Goal: Task Accomplishment & Management: Manage account settings

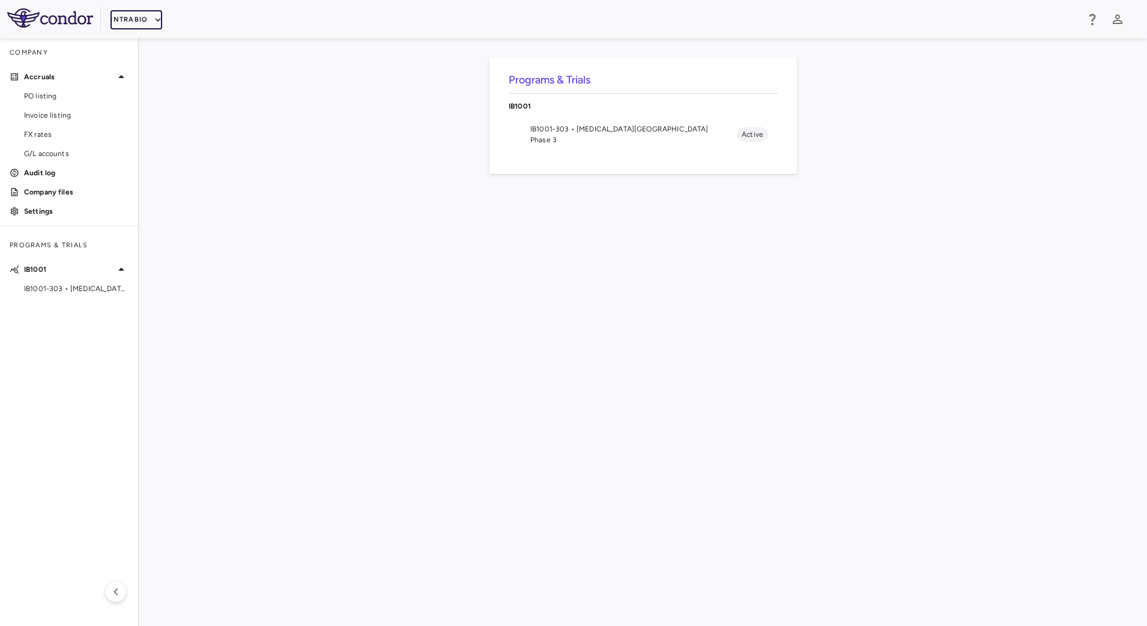
click at [145, 23] on button "IntraBio" at bounding box center [136, 19] width 52 height 19
click at [151, 115] on li "BridgeBio, Inc." at bounding box center [160, 115] width 100 height 18
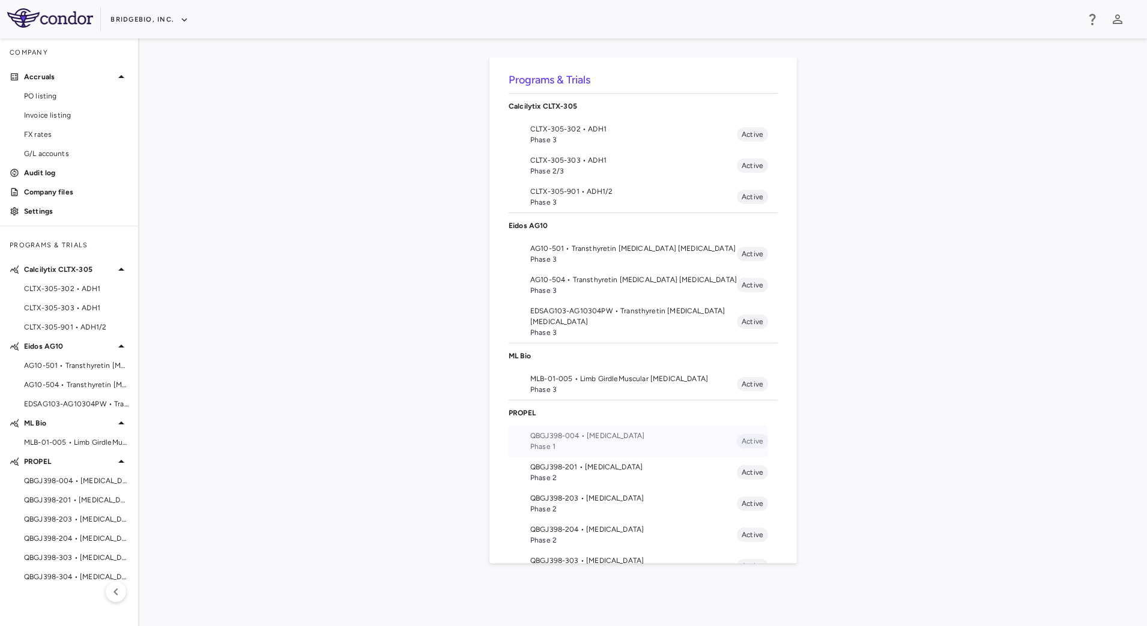
click at [597, 445] on span "Phase 1" at bounding box center [633, 446] width 207 height 11
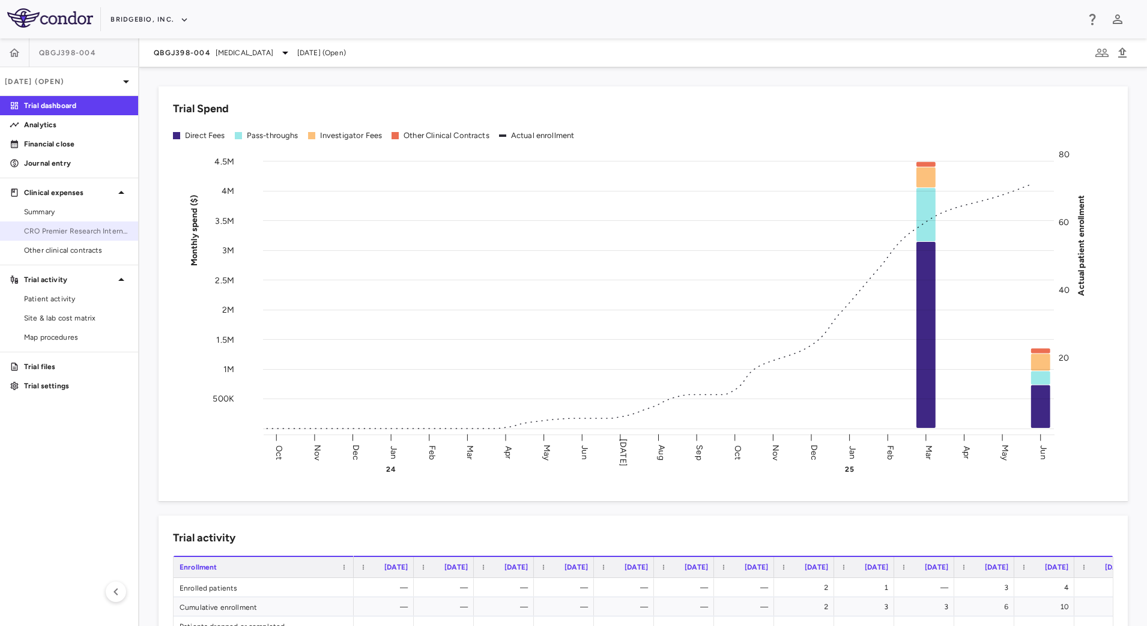
click at [73, 227] on span "CRO Premier Research International" at bounding box center [76, 231] width 104 height 11
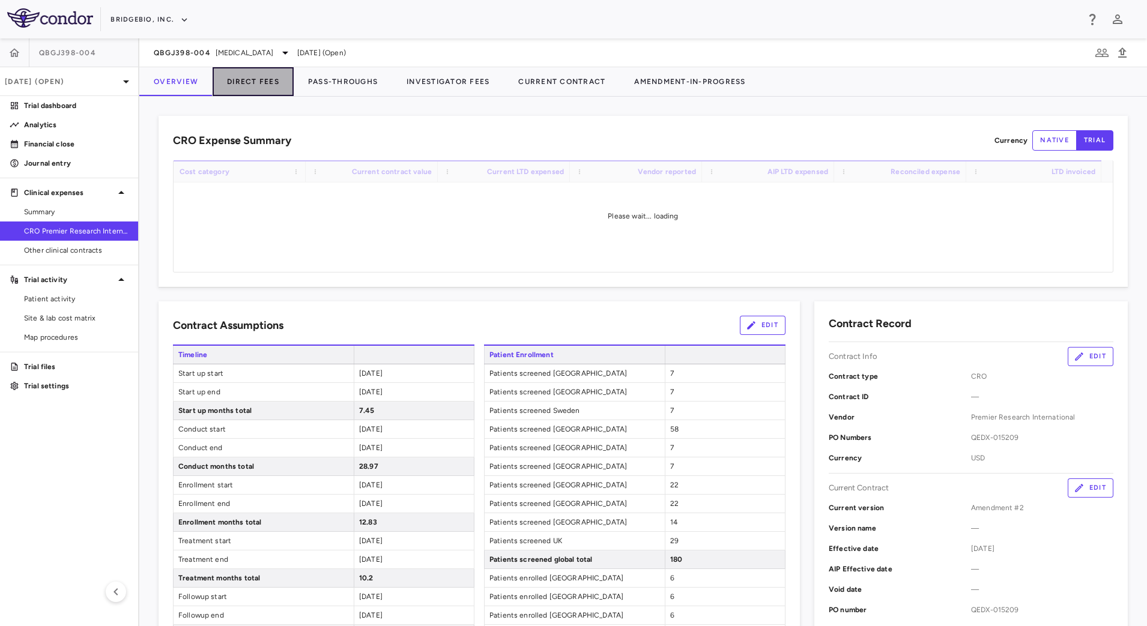
click at [270, 83] on button "Direct Fees" at bounding box center [253, 81] width 81 height 29
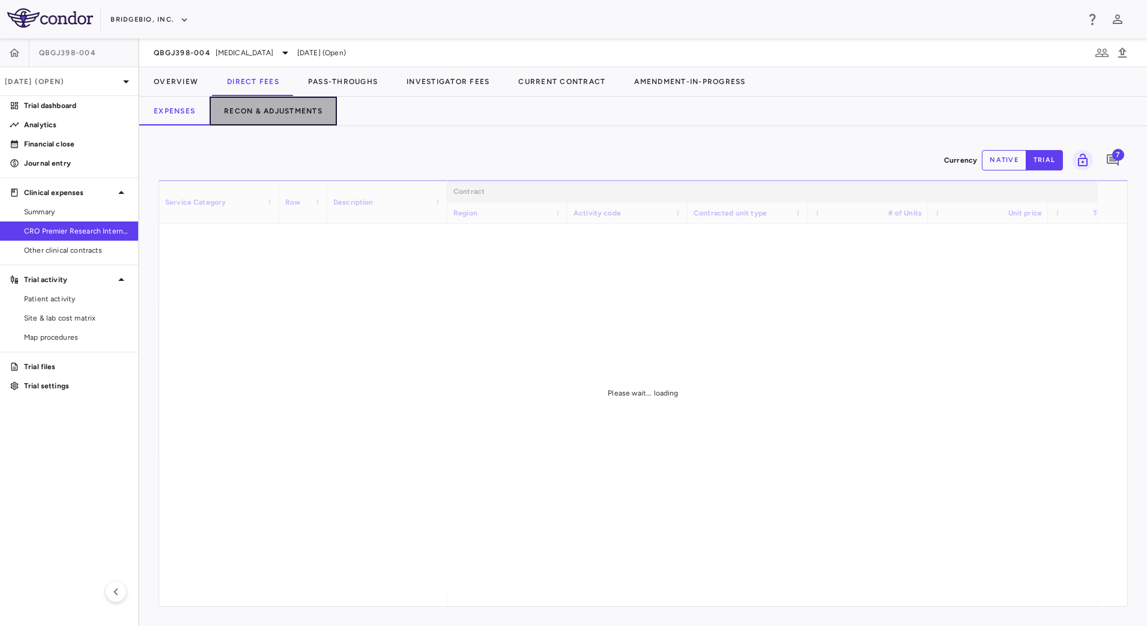
click at [297, 111] on button "Recon & Adjustments" at bounding box center [273, 111] width 127 height 29
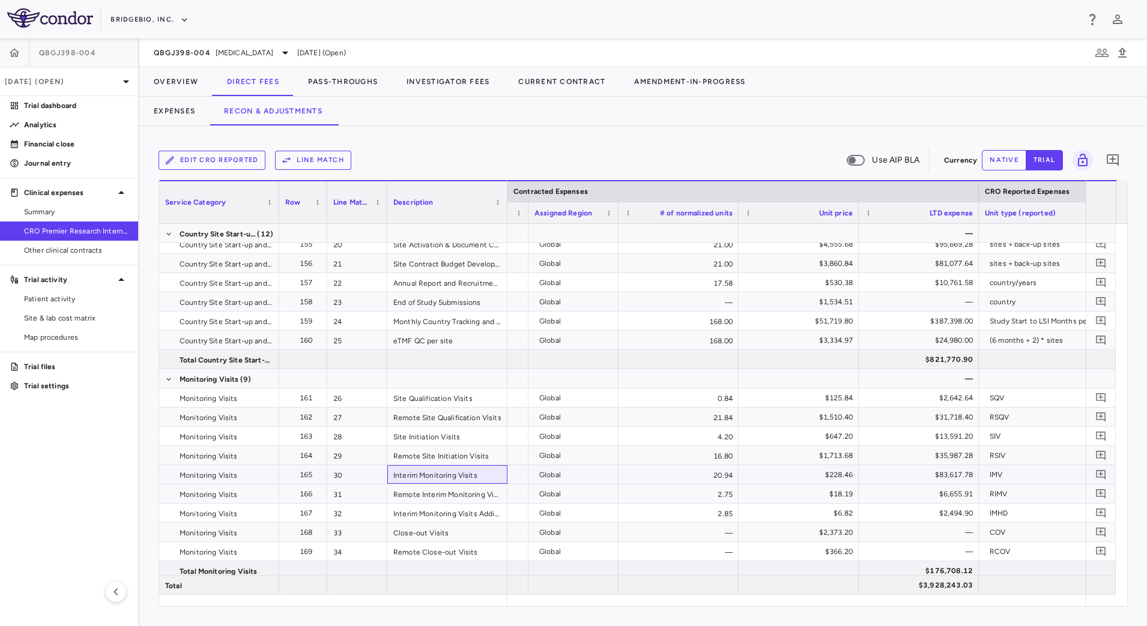
click at [451, 473] on div "Interim Monitoring Visits" at bounding box center [447, 474] width 120 height 19
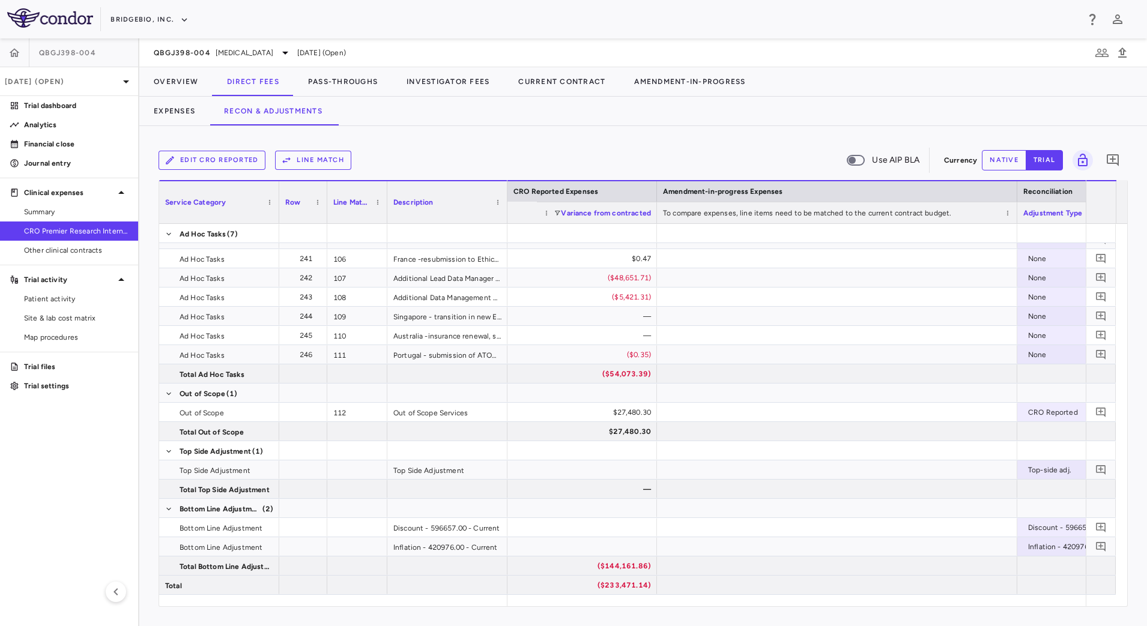
scroll to position [0, 1913]
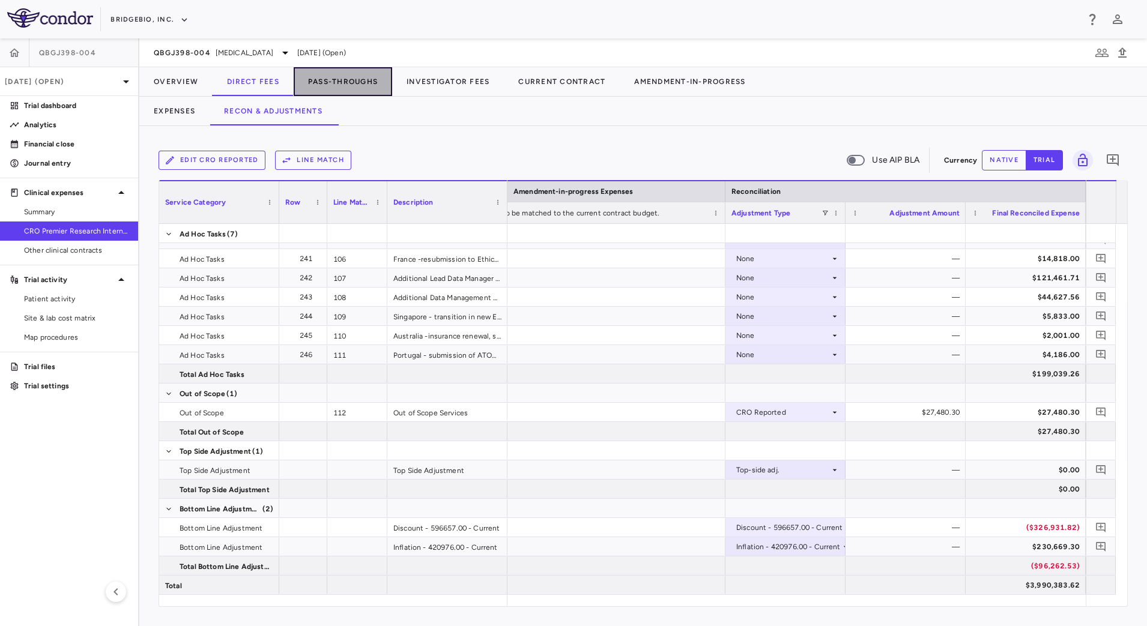
click at [357, 87] on button "Pass-Throughs" at bounding box center [343, 81] width 98 height 29
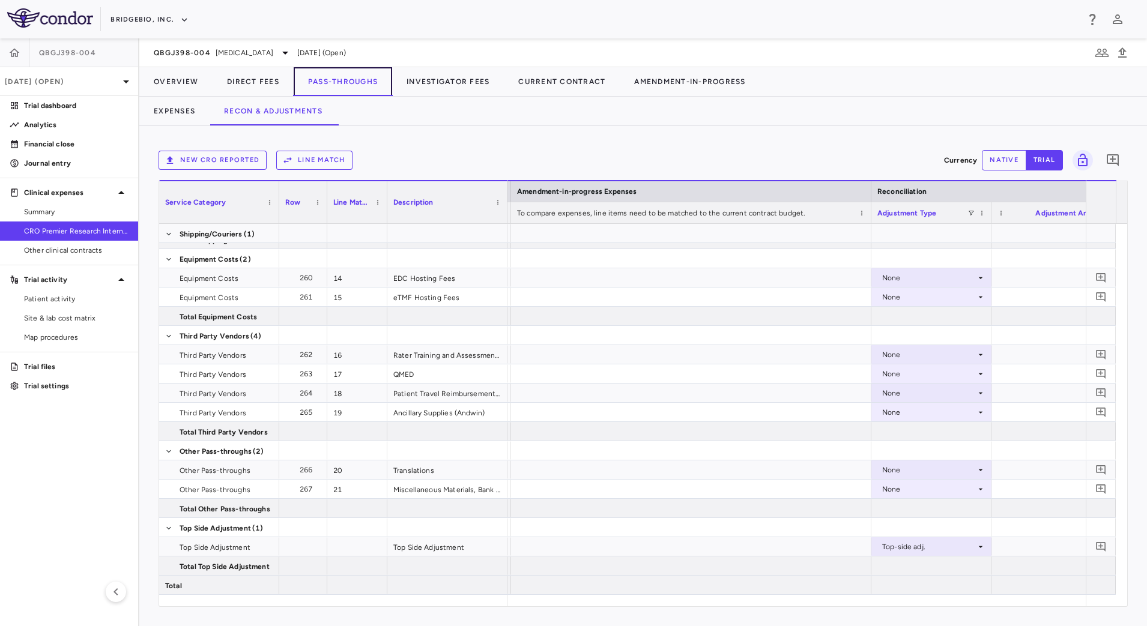
scroll to position [0, 1545]
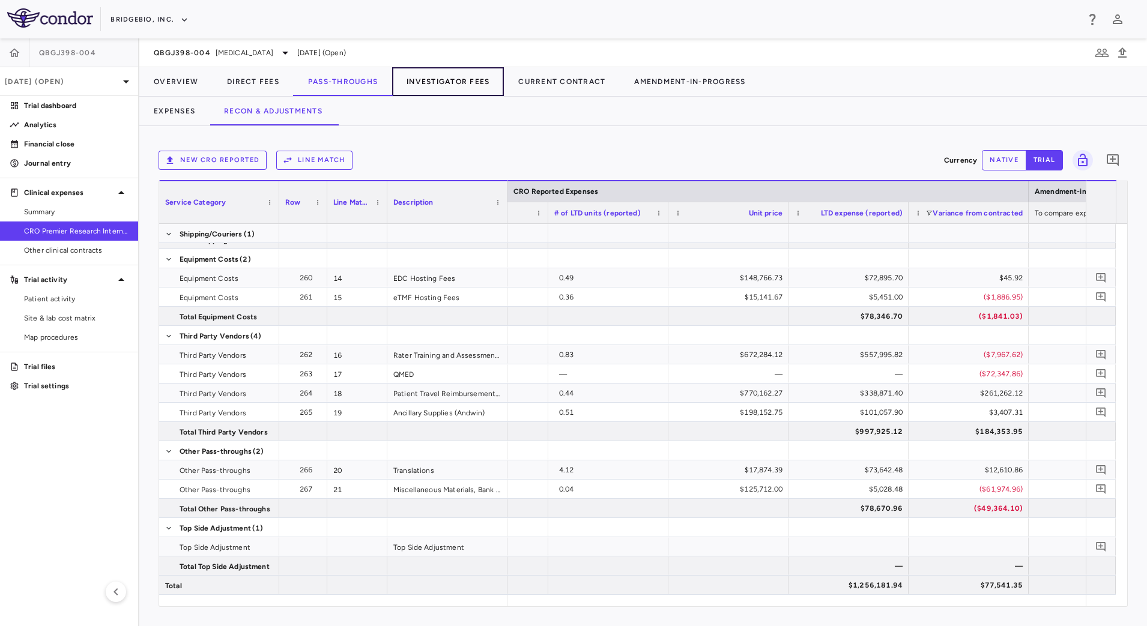
click at [466, 80] on button "Investigator Fees" at bounding box center [448, 81] width 112 height 29
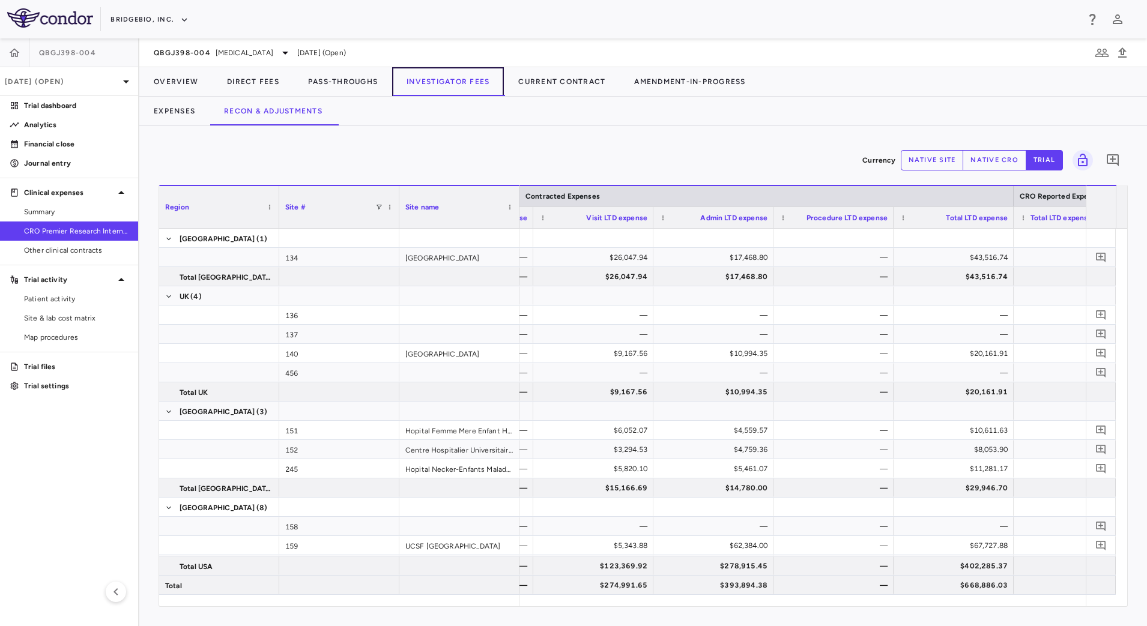
scroll to position [0, 231]
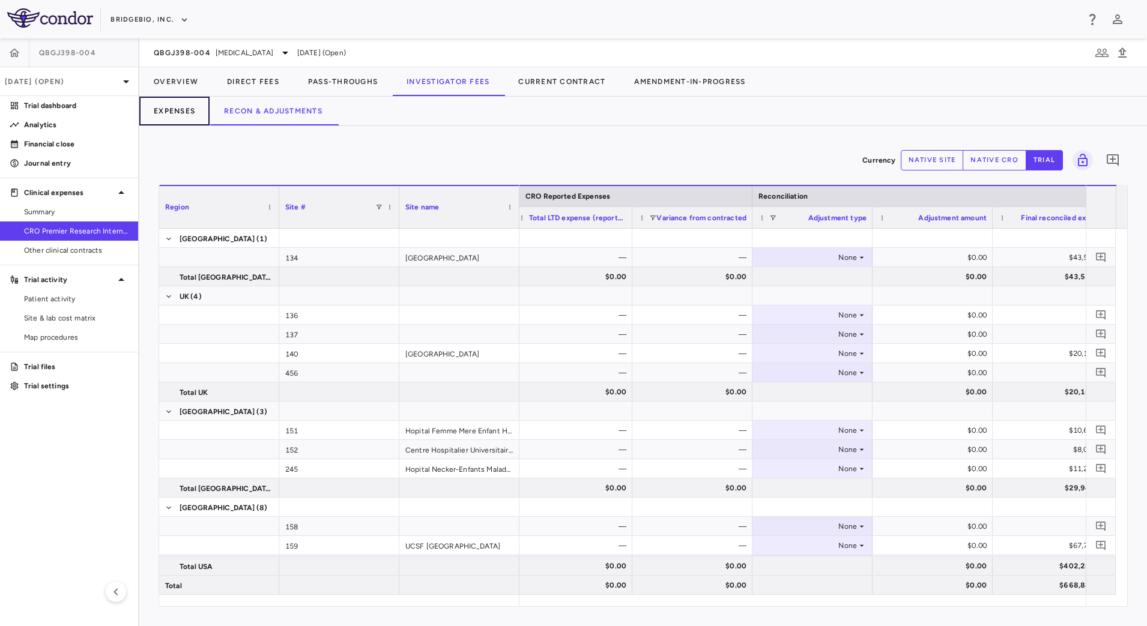
click at [178, 110] on button "Expenses" at bounding box center [174, 111] width 70 height 29
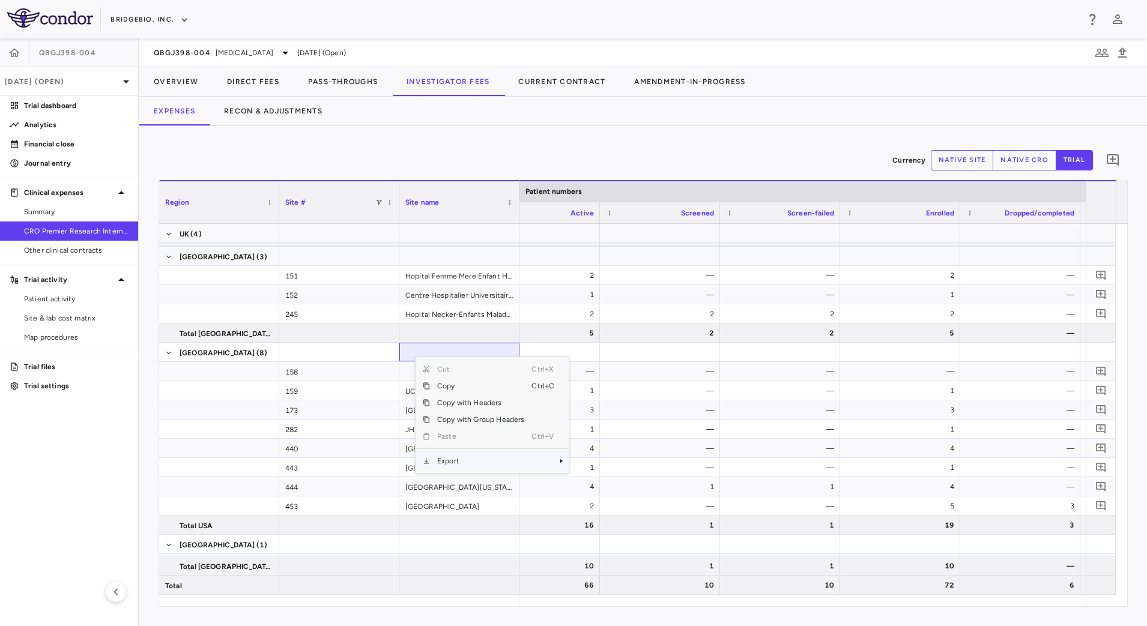
click at [470, 463] on span "Export" at bounding box center [480, 461] width 101 height 17
click at [606, 467] on span "CSV Export" at bounding box center [609, 465] width 56 height 17
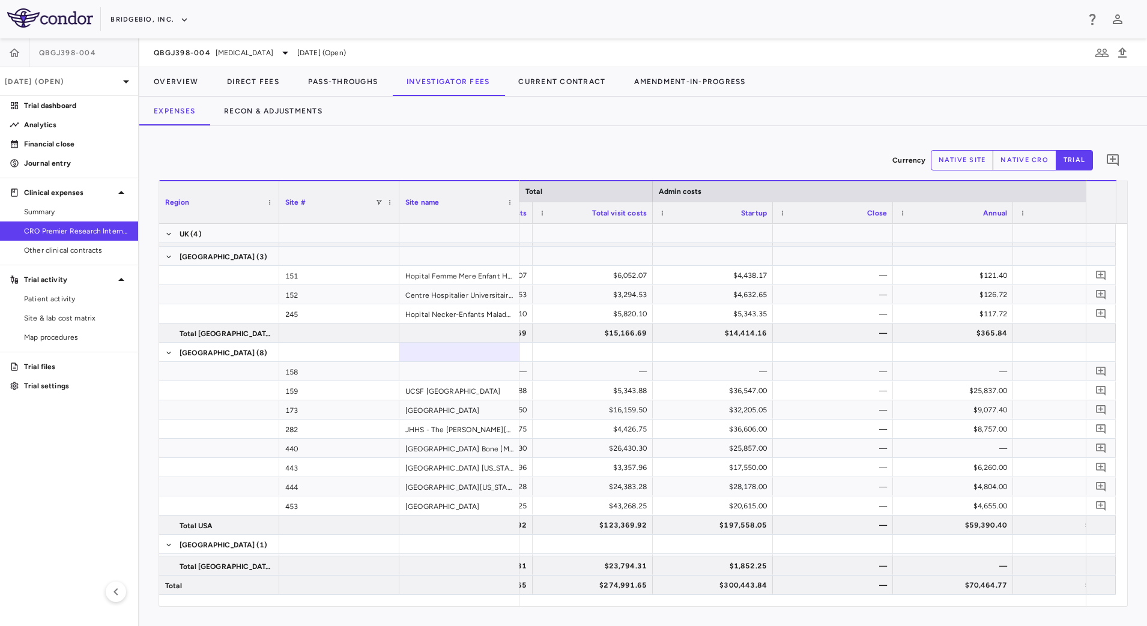
scroll to position [0, 1890]
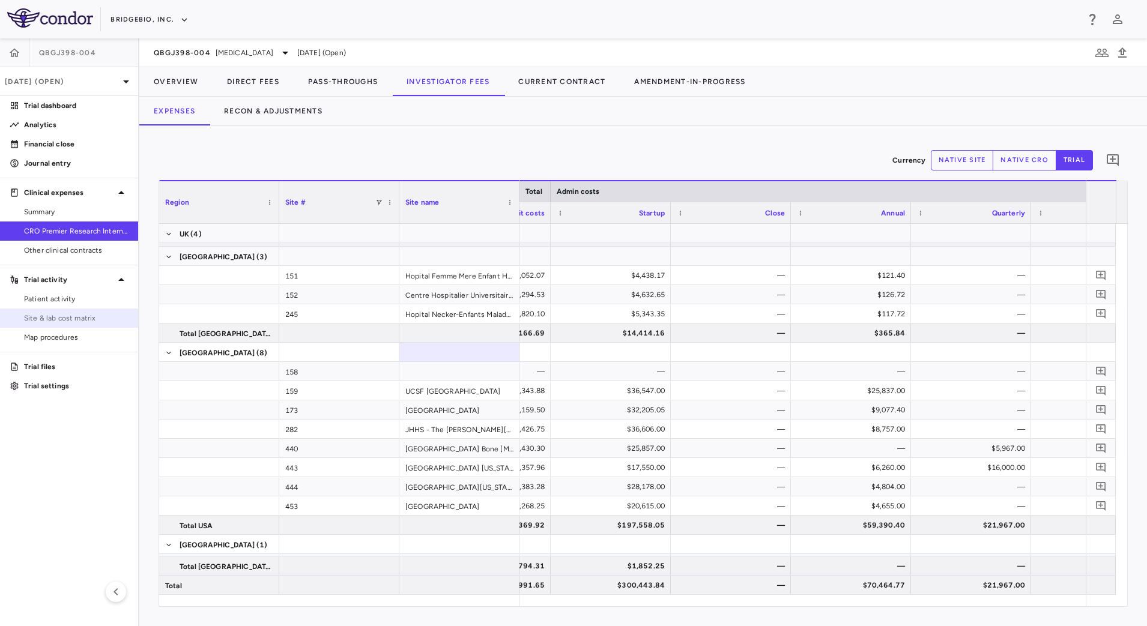
click at [45, 320] on span "Site & lab cost matrix" at bounding box center [76, 318] width 104 height 11
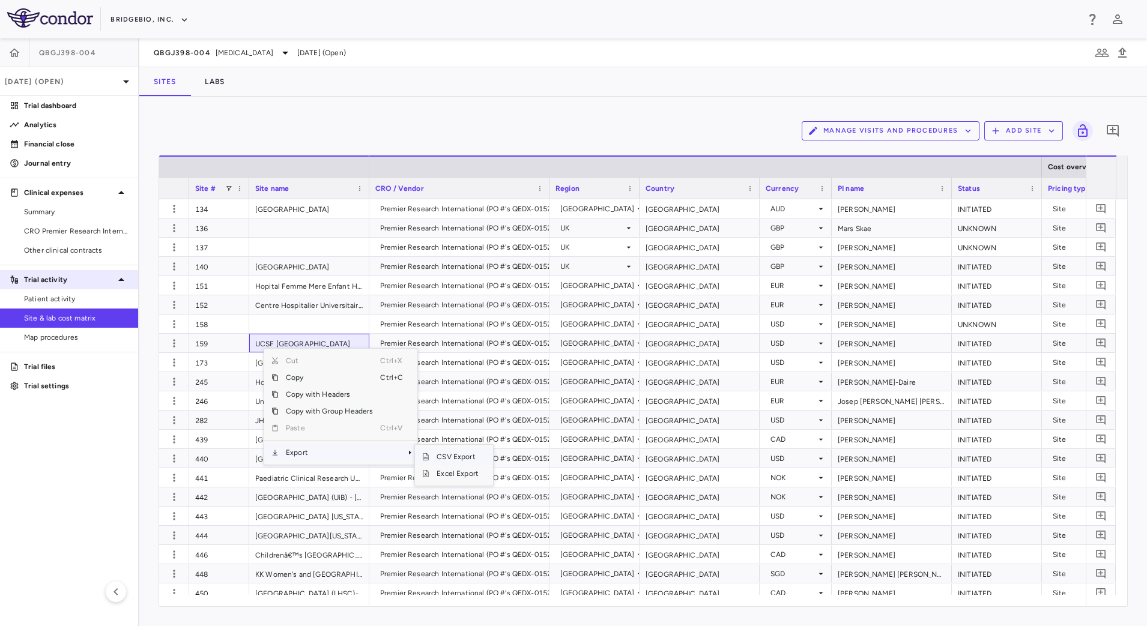
drag, startPoint x: 77, startPoint y: 298, endPoint x: 130, endPoint y: 268, distance: 60.8
click at [77, 298] on span "Patient activity" at bounding box center [76, 299] width 104 height 11
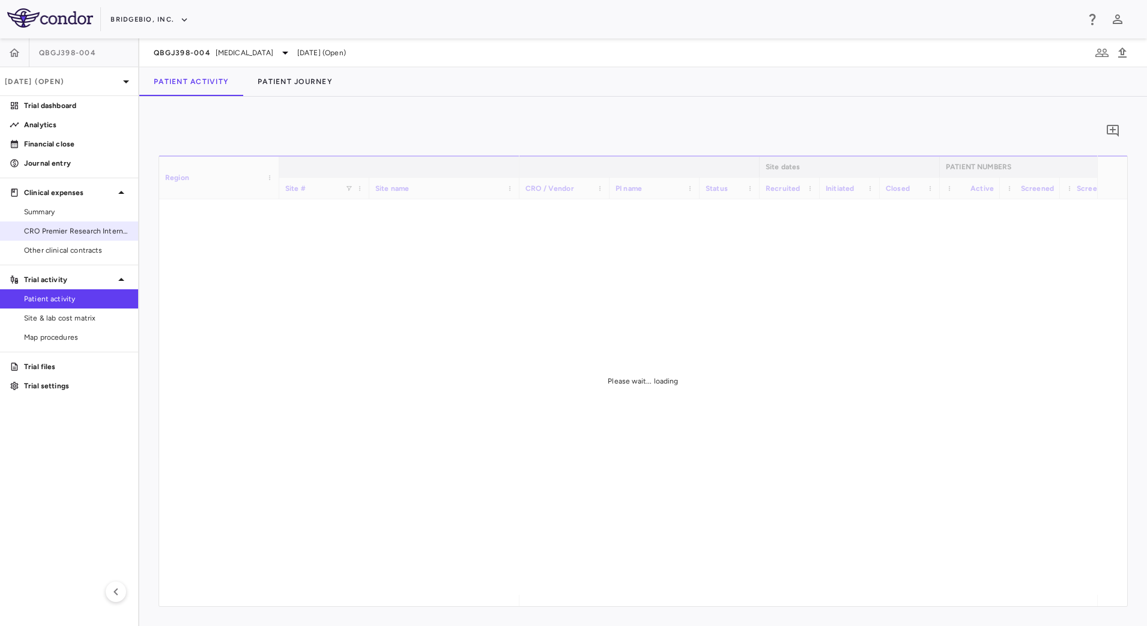
click at [96, 230] on span "CRO Premier Research International" at bounding box center [76, 231] width 104 height 11
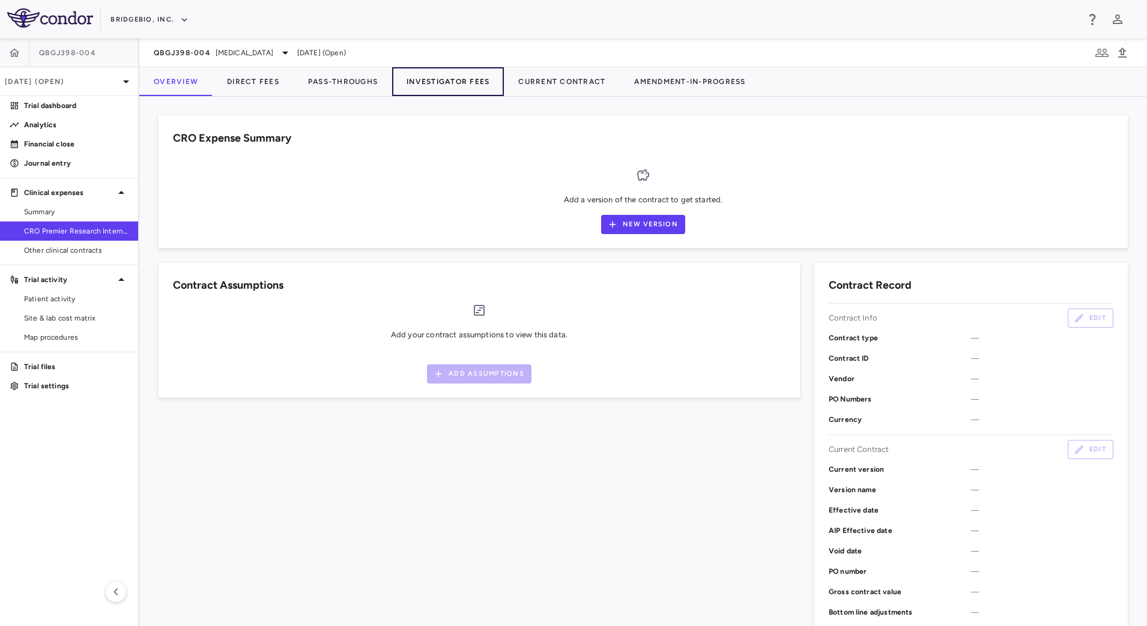
click at [430, 78] on button "Investigator Fees" at bounding box center [448, 81] width 112 height 29
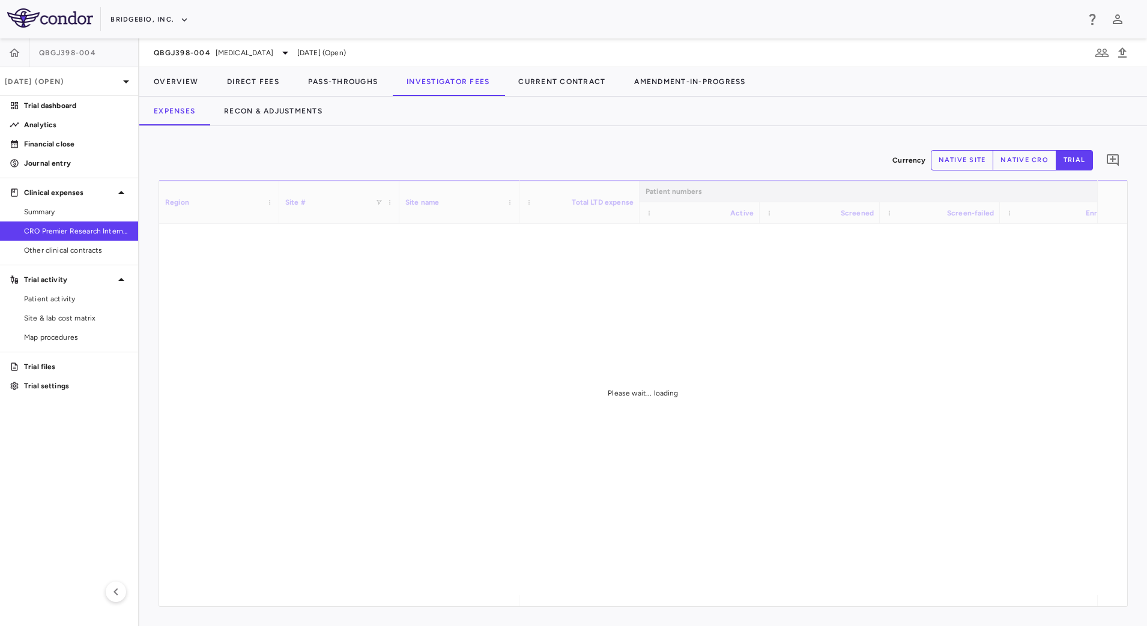
click at [949, 157] on button "native site" at bounding box center [961, 160] width 63 height 20
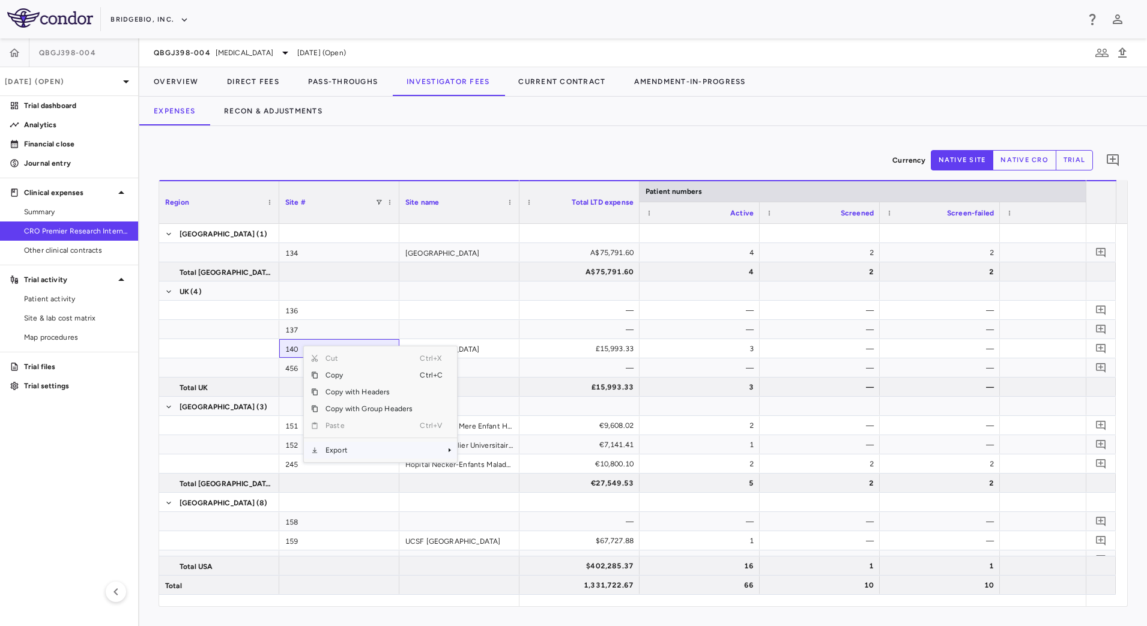
click at [351, 446] on span "Export" at bounding box center [368, 450] width 101 height 17
click at [492, 456] on span "CSV Export" at bounding box center [497, 454] width 56 height 17
click at [665, 113] on div "Expenses Recon & Adjustments" at bounding box center [642, 111] width 1007 height 29
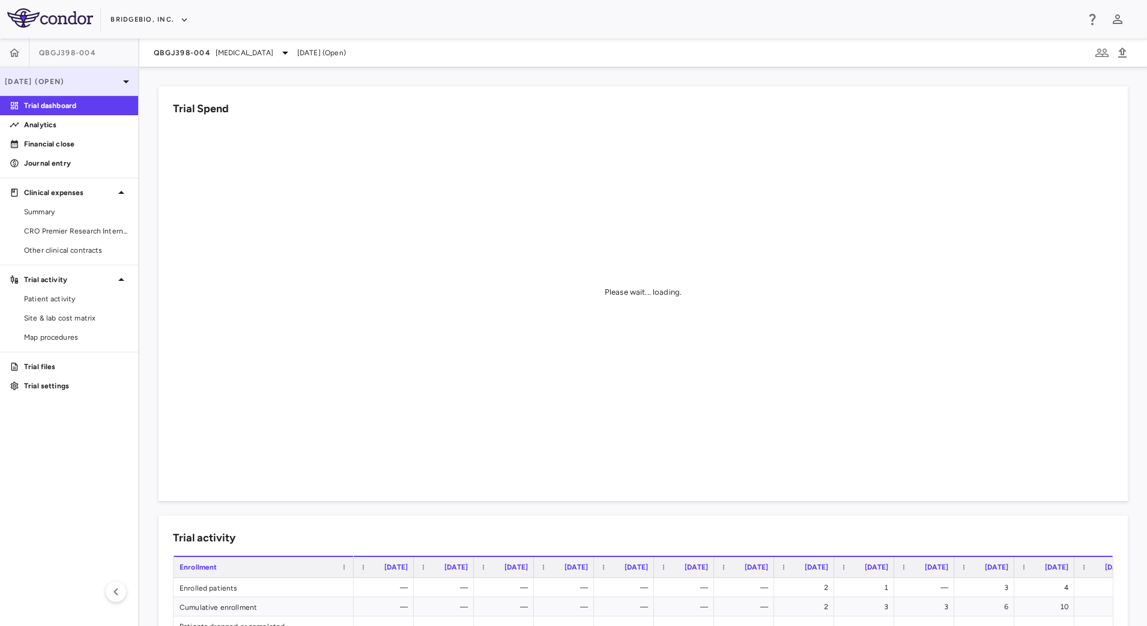
click at [93, 76] on p "[DATE] (Open)" at bounding box center [62, 81] width 114 height 11
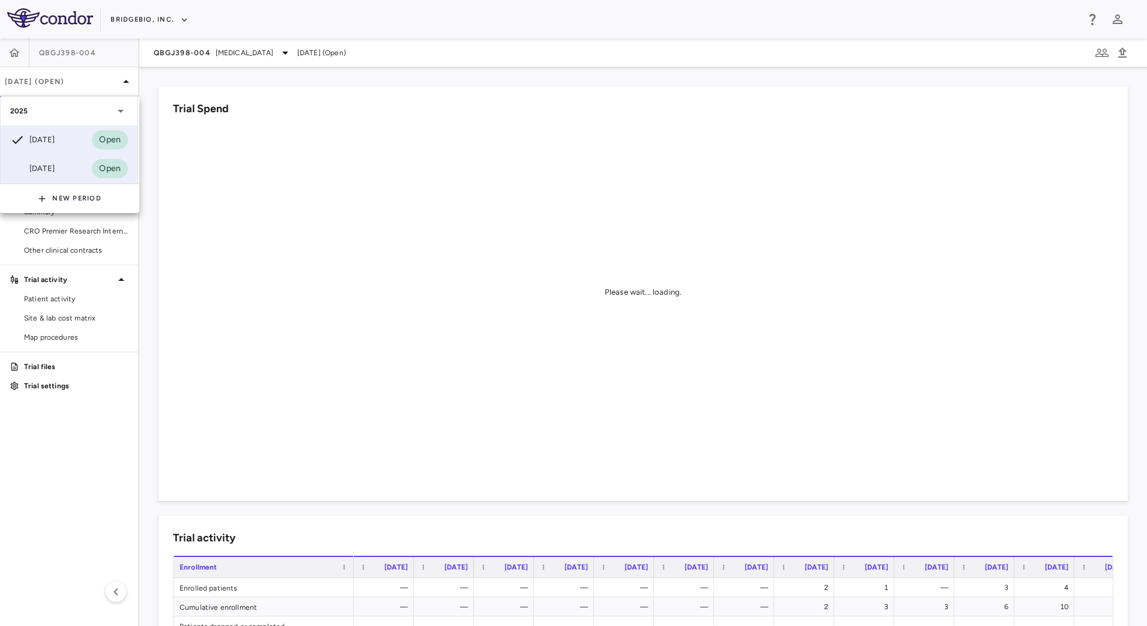
click at [44, 164] on div "Mar 2025" at bounding box center [32, 168] width 44 height 14
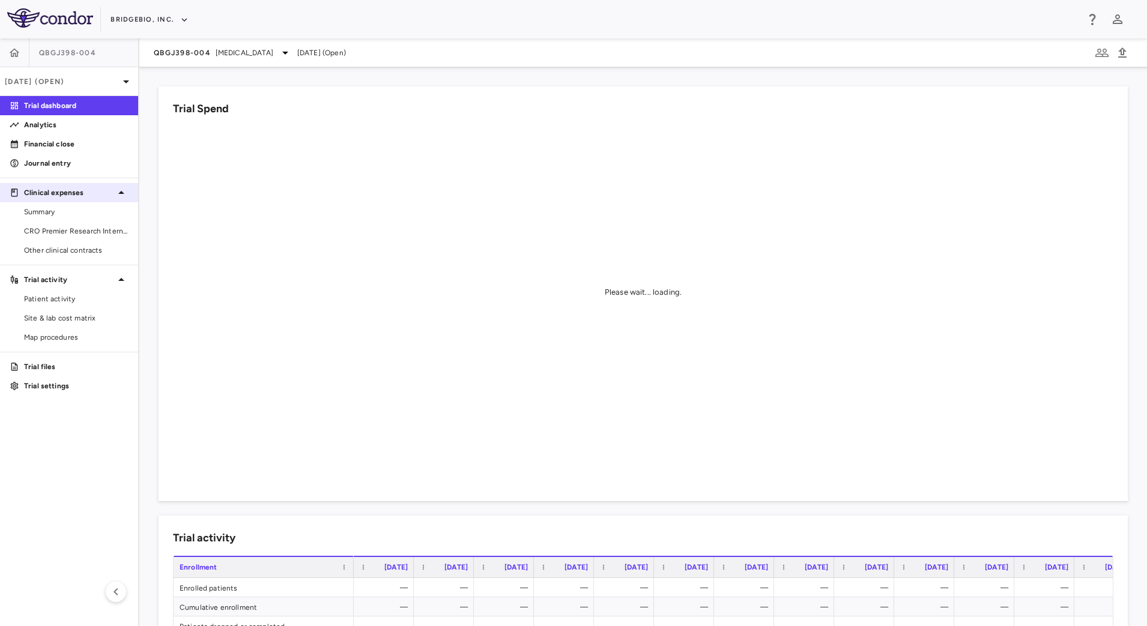
drag, startPoint x: 62, startPoint y: 223, endPoint x: 120, endPoint y: 188, distance: 67.6
click at [62, 224] on link "CRO Premier Research International" at bounding box center [69, 231] width 138 height 18
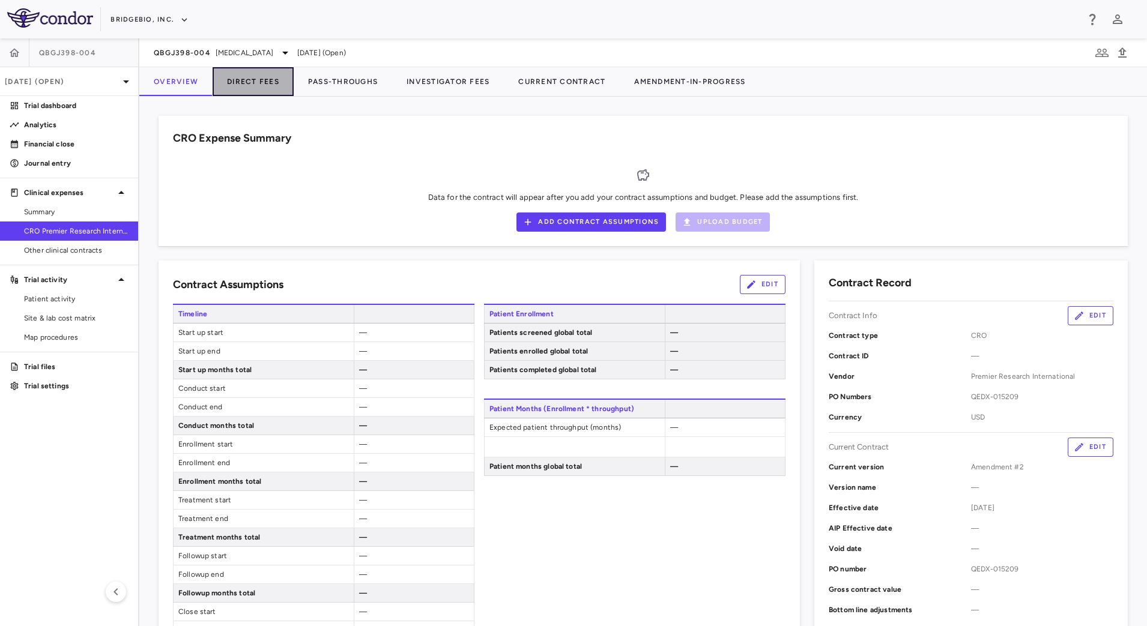
click at [251, 80] on button "Direct Fees" at bounding box center [253, 81] width 81 height 29
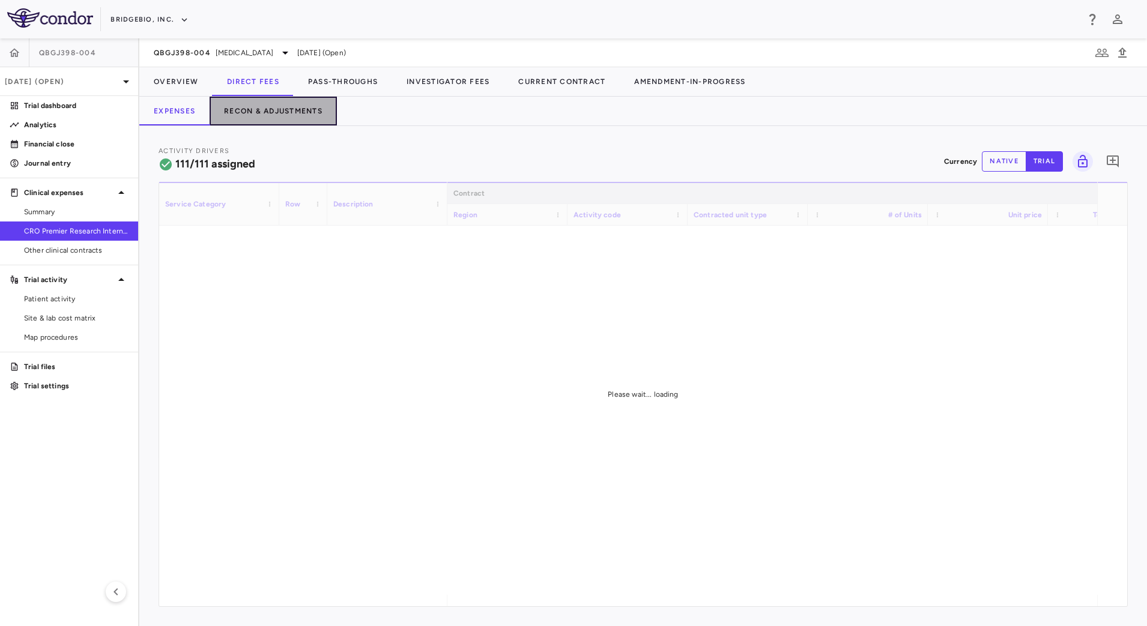
click at [297, 110] on button "Recon & Adjustments" at bounding box center [273, 111] width 127 height 29
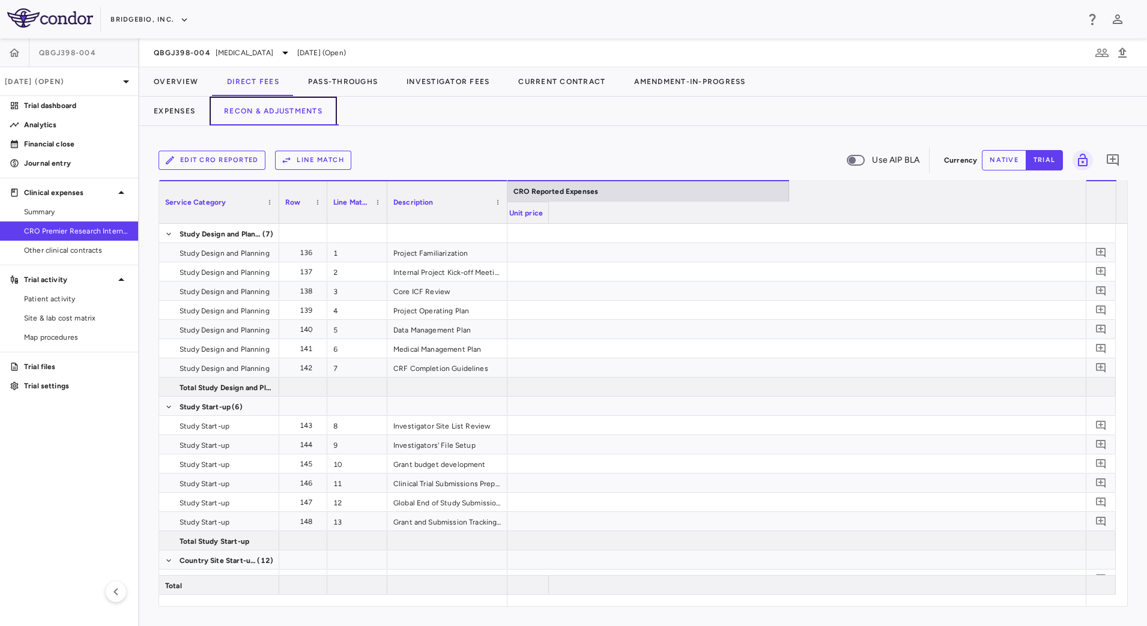
scroll to position [0, 1913]
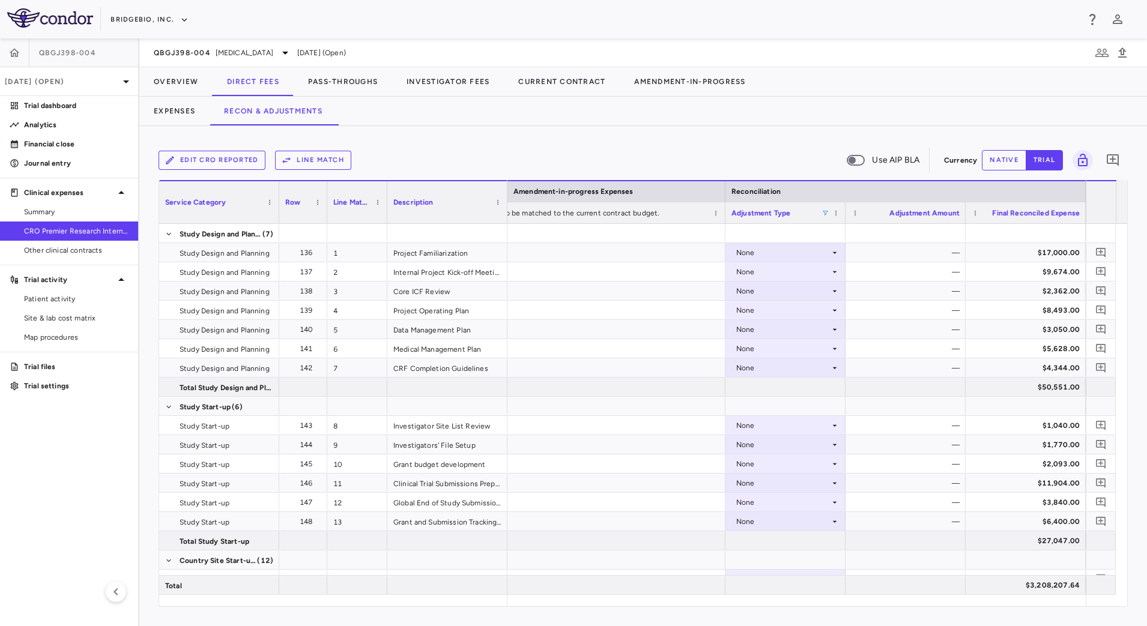
click at [827, 211] on span at bounding box center [824, 213] width 7 height 7
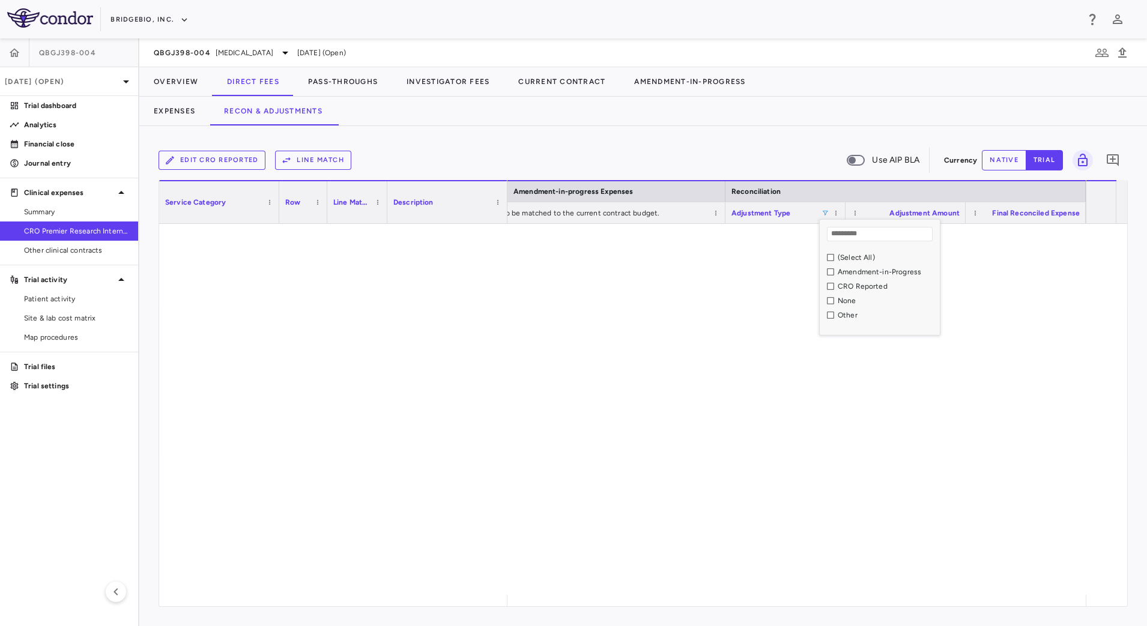
scroll to position [0, 1902]
click at [831, 287] on div "CRO Reported" at bounding box center [879, 286] width 120 height 14
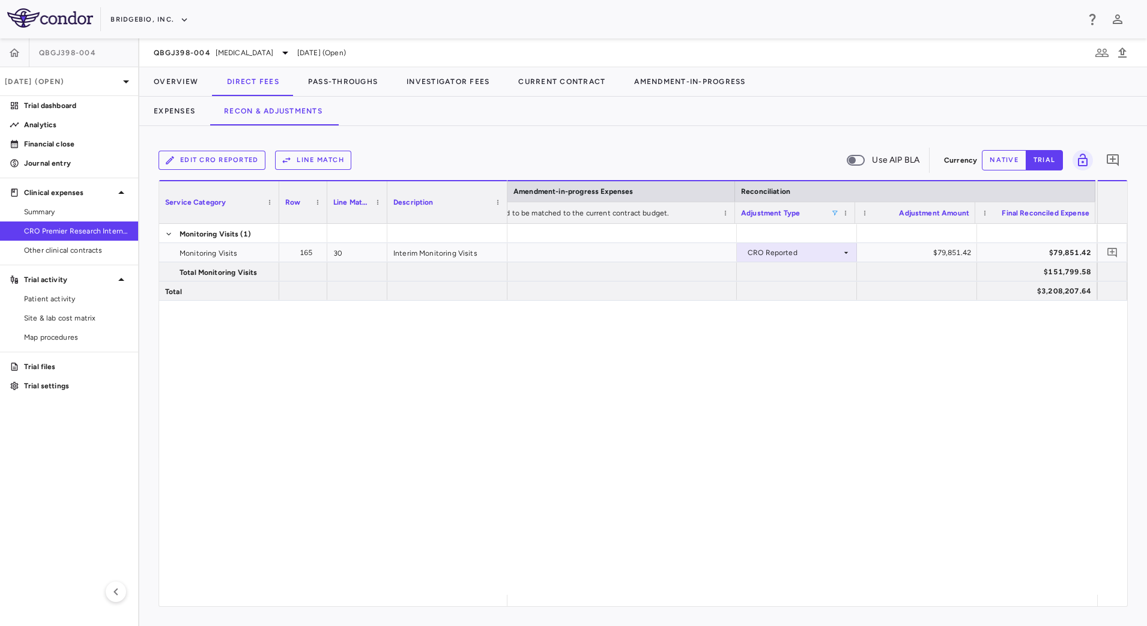
click at [563, 474] on div "CRO Reported $79,851.42 $79,851.42 $151,799.58 $3,208,207.64" at bounding box center [802, 409] width 590 height 371
click at [834, 213] on span at bounding box center [834, 213] width 7 height 7
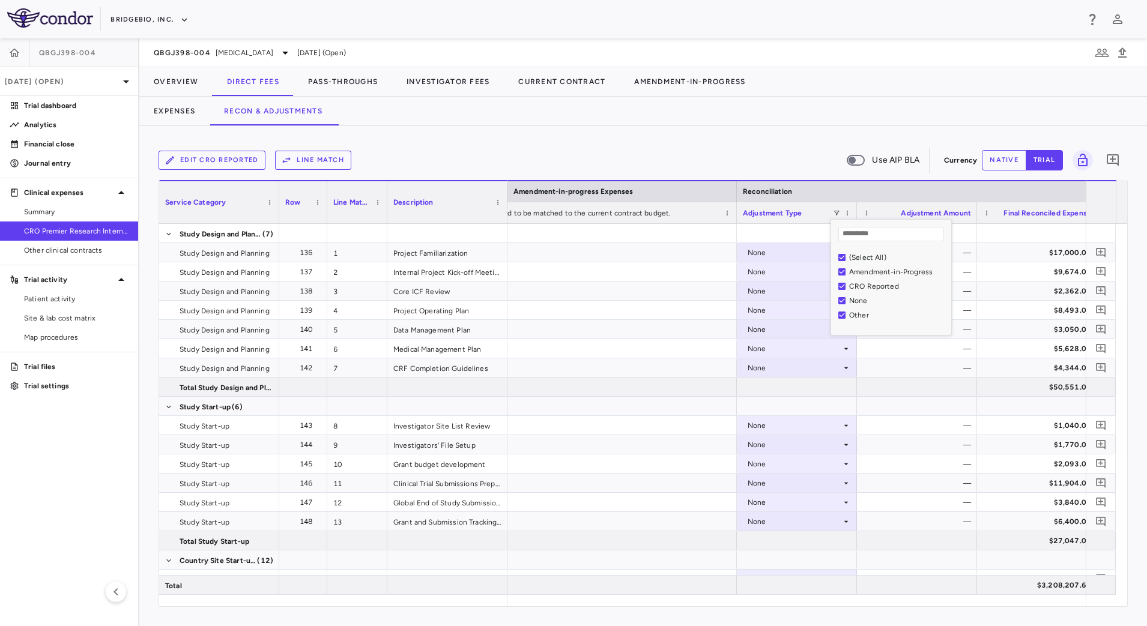
click at [762, 148] on div "Edit CRO reported Line Match Use AIP BLA" at bounding box center [548, 160] width 780 height 25
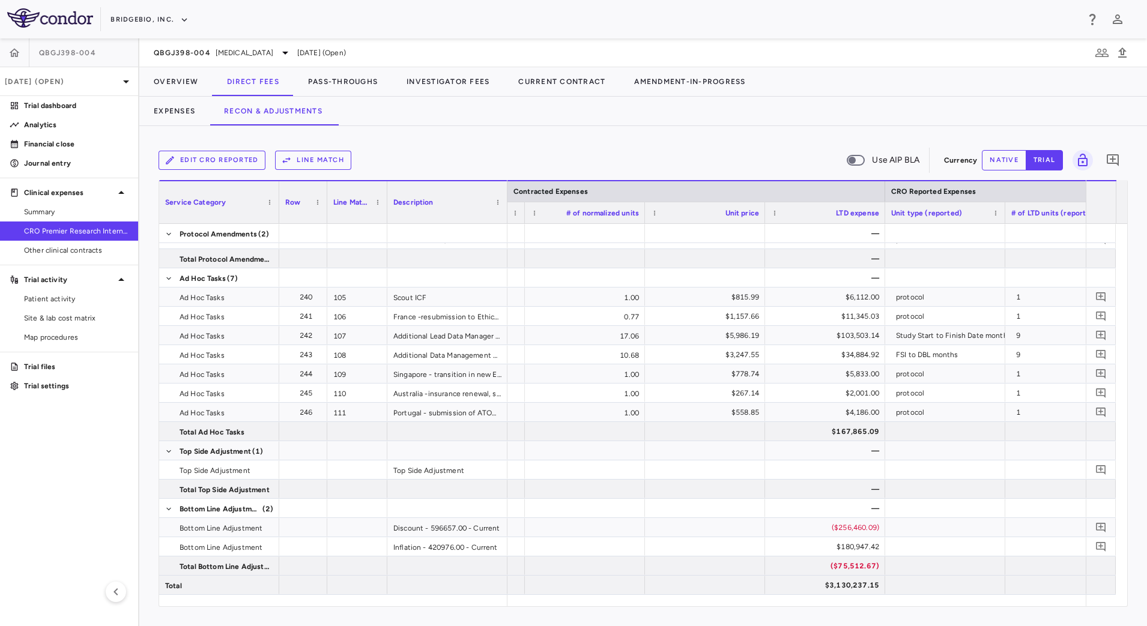
scroll to position [0, 994]
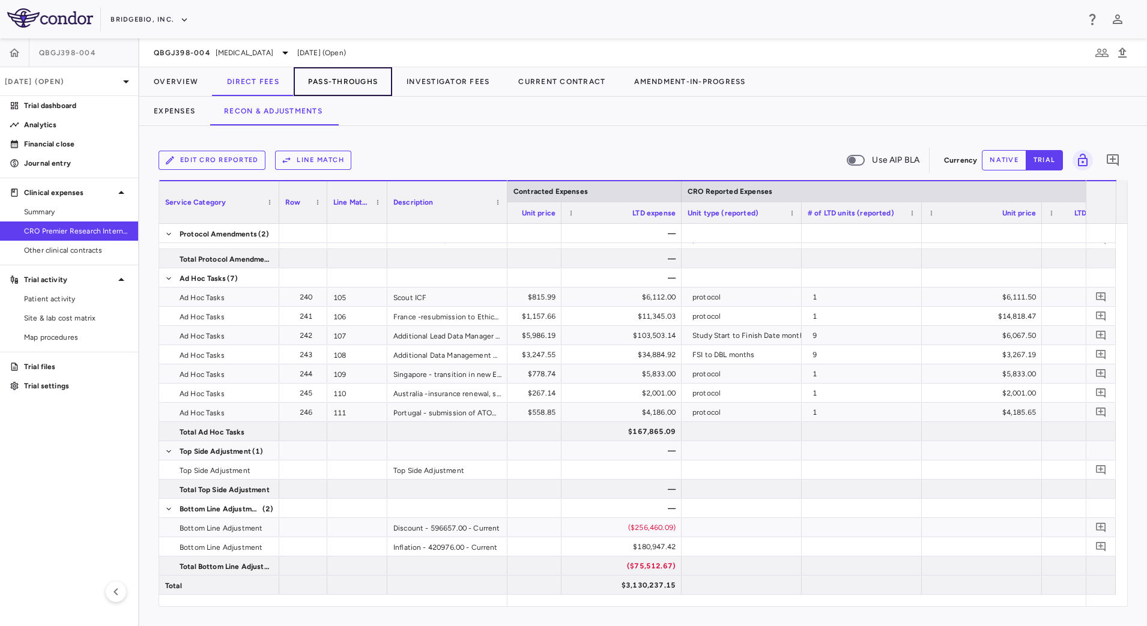
click at [350, 83] on button "Pass-Throughs" at bounding box center [343, 81] width 98 height 29
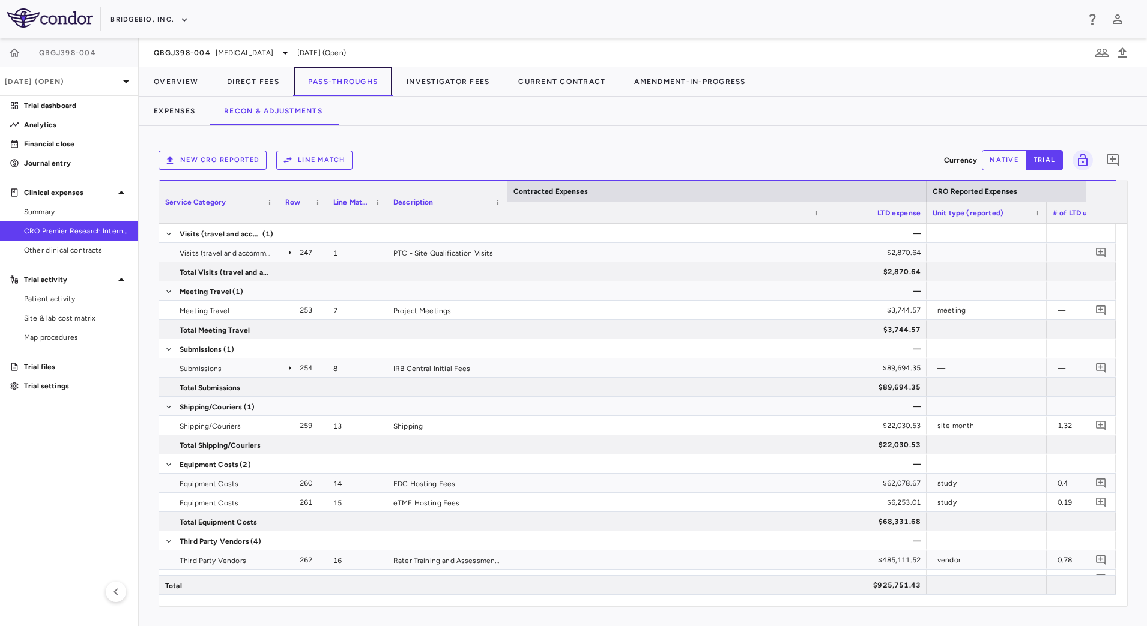
scroll to position [0, 1362]
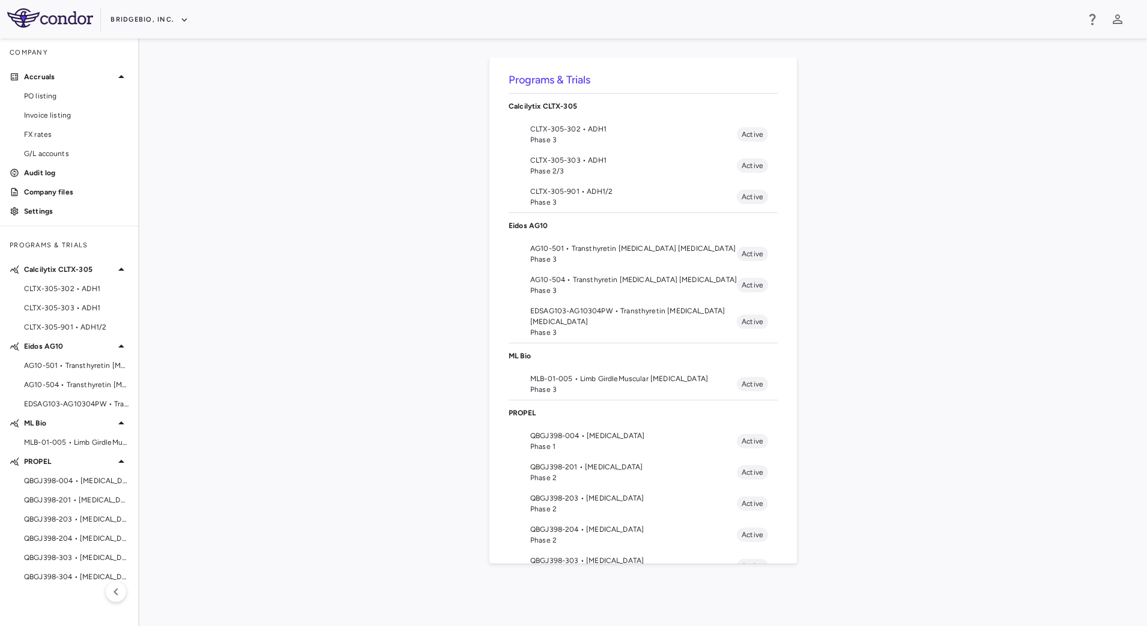
click at [593, 436] on span "QBGJ398-004 • [MEDICAL_DATA]" at bounding box center [633, 435] width 207 height 11
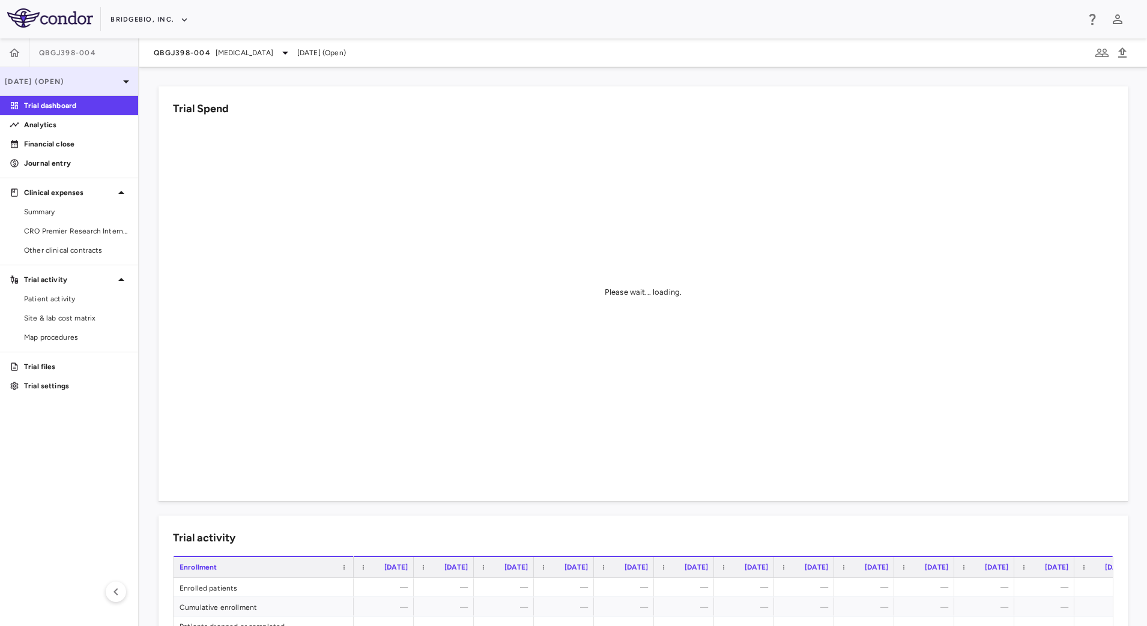
click at [95, 82] on p "[DATE] (Open)" at bounding box center [62, 81] width 114 height 11
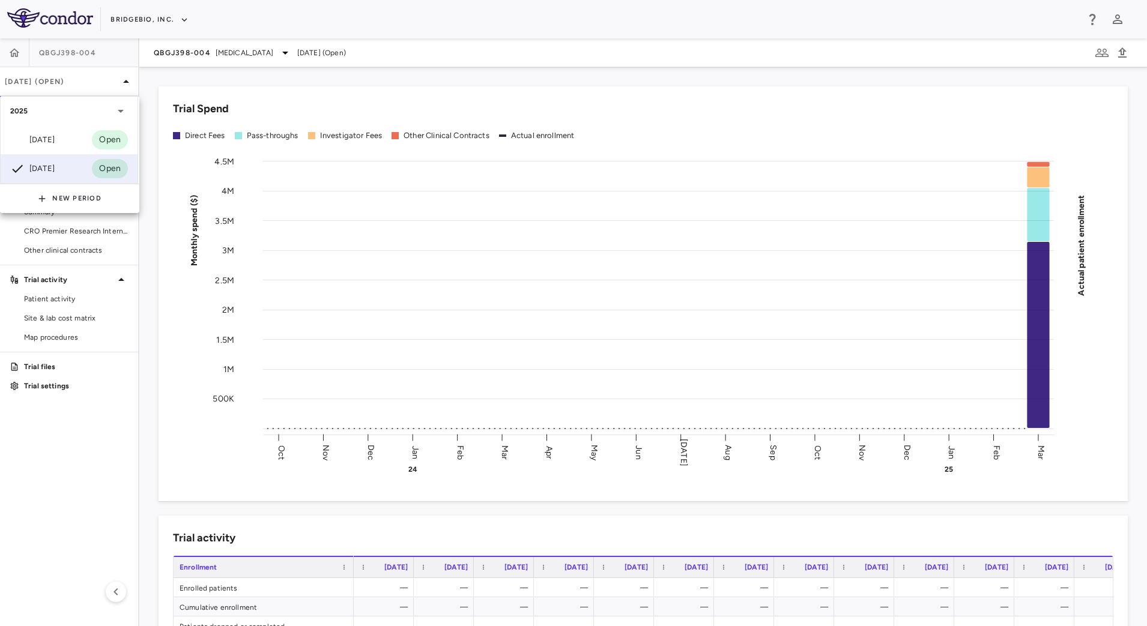
click at [21, 465] on div at bounding box center [573, 313] width 1147 height 626
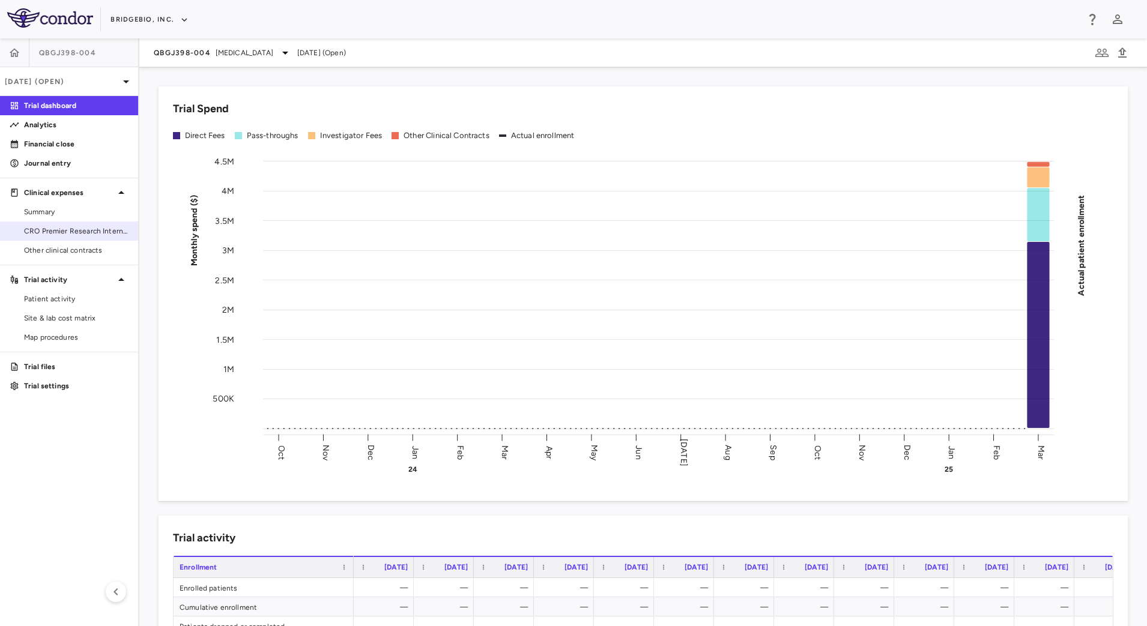
click at [77, 234] on span "CRO Premier Research International" at bounding box center [76, 231] width 104 height 11
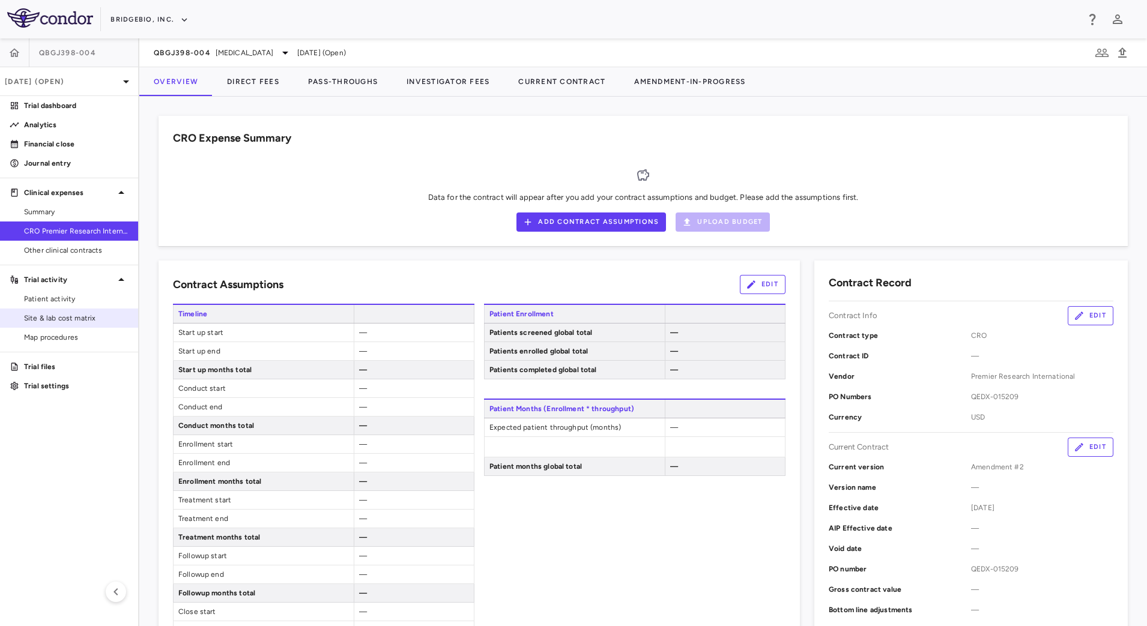
click at [66, 314] on span "Site & lab cost matrix" at bounding box center [76, 318] width 104 height 11
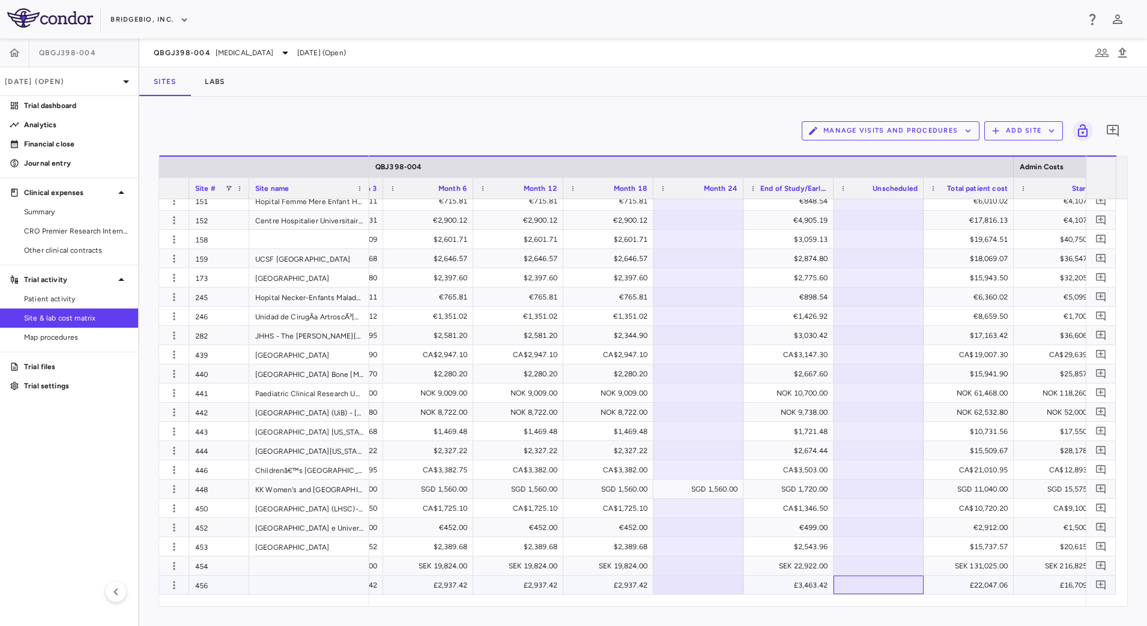
click at [851, 594] on div at bounding box center [878, 585] width 90 height 19
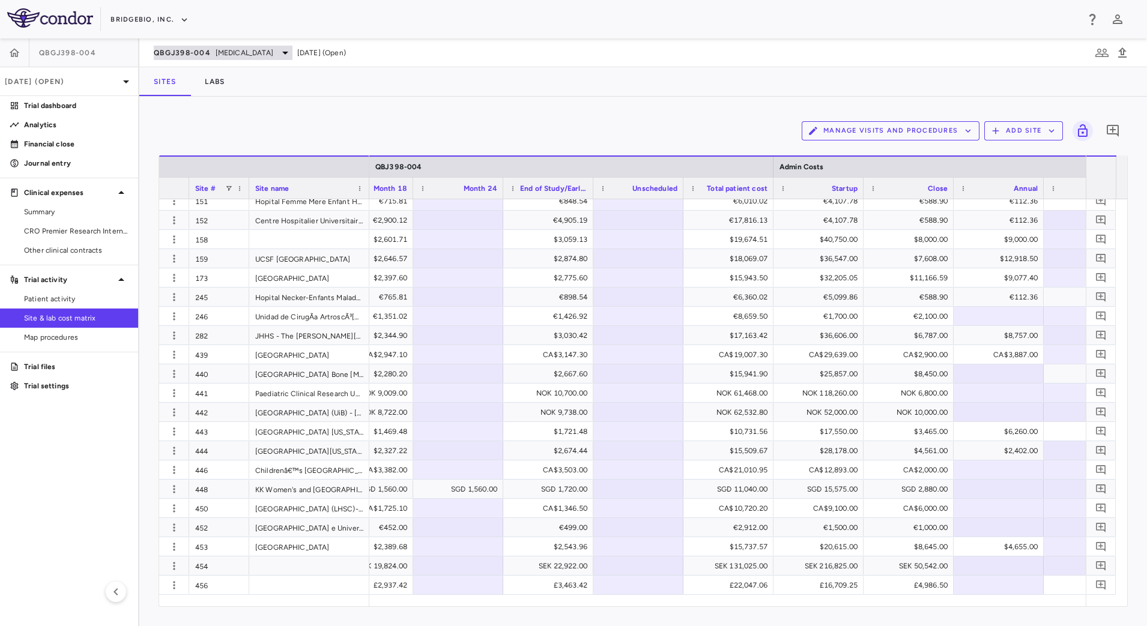
click at [199, 53] on span "QBGJ398-004" at bounding box center [182, 53] width 57 height 10
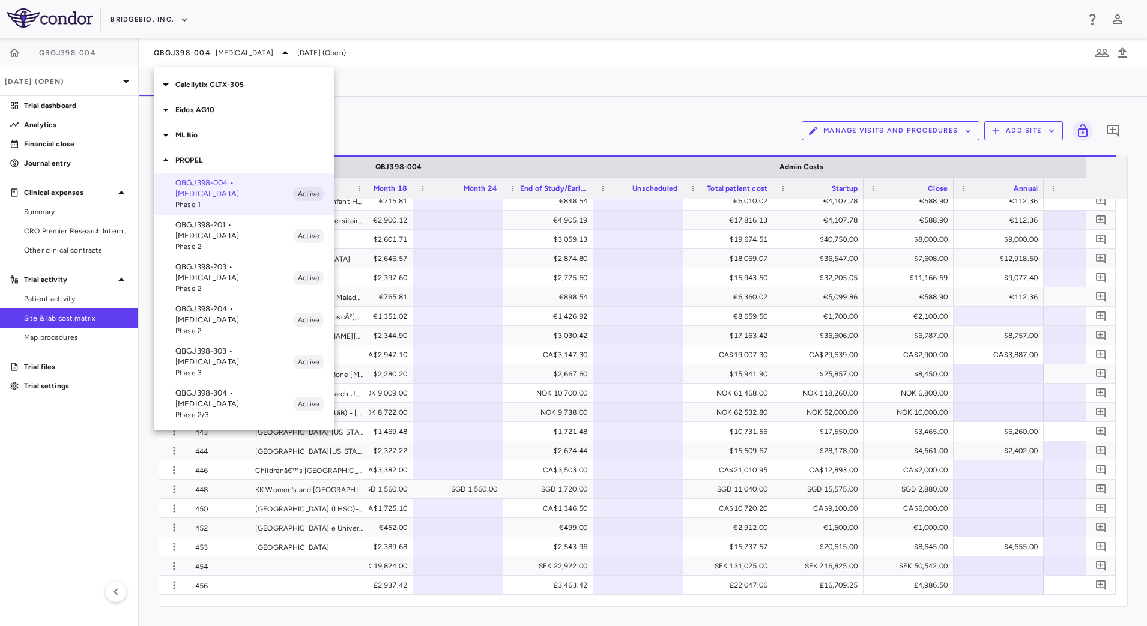
click at [166, 86] on icon at bounding box center [166, 84] width 6 height 3
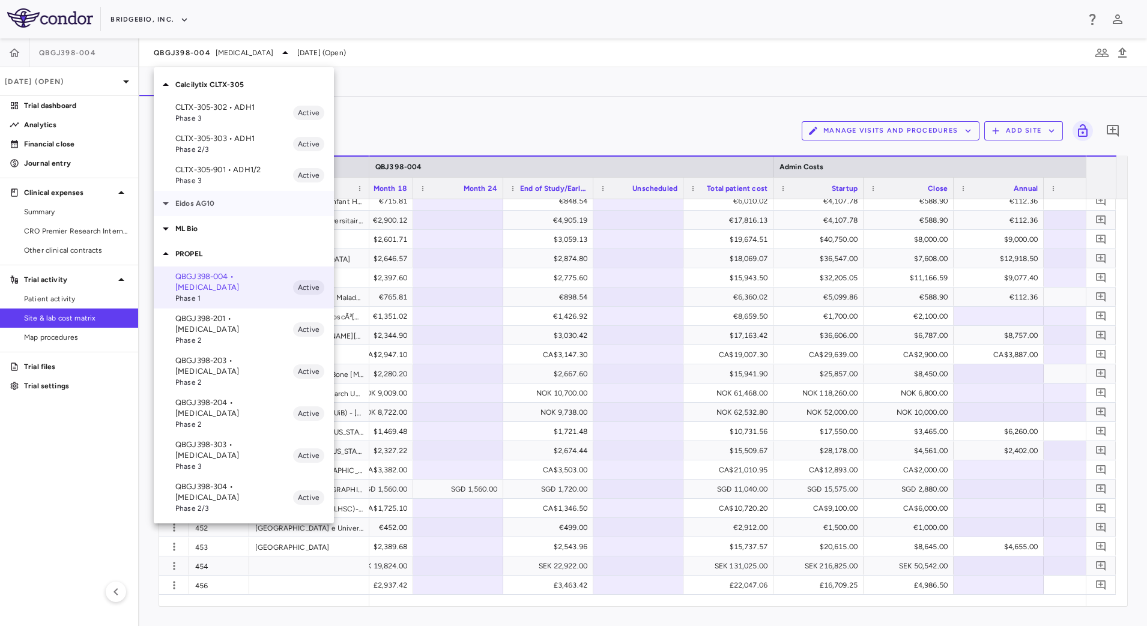
click at [163, 207] on icon at bounding box center [165, 203] width 14 height 14
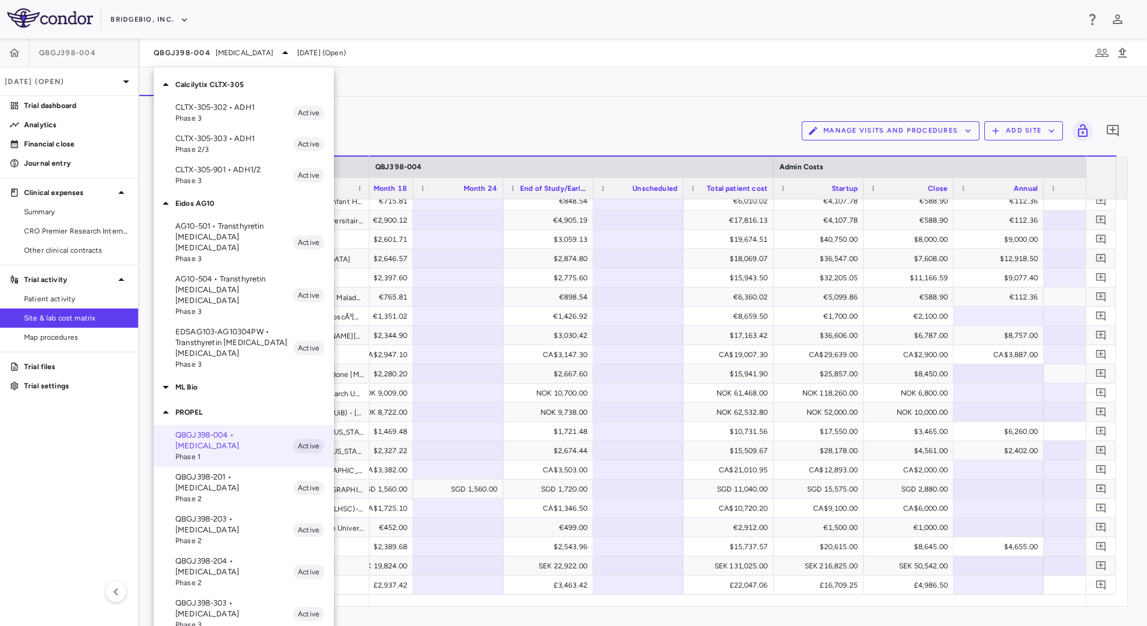
click at [248, 234] on p "AG10-501 • Transthyretin [MEDICAL_DATA] [MEDICAL_DATA]" at bounding box center [234, 237] width 118 height 32
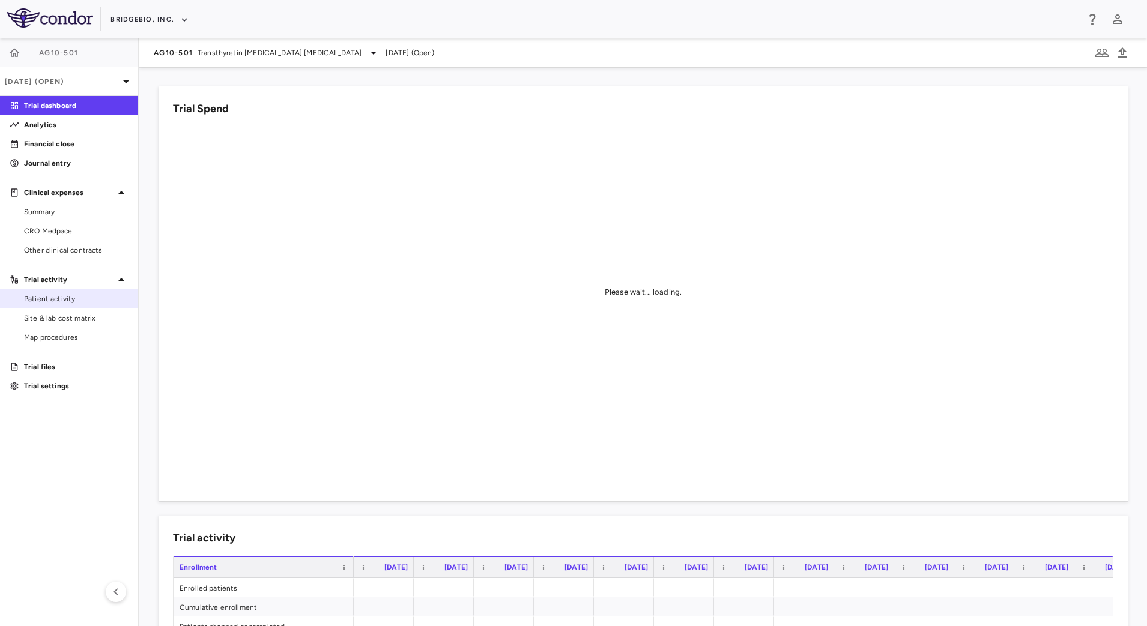
click at [51, 298] on span "Patient activity" at bounding box center [76, 299] width 104 height 11
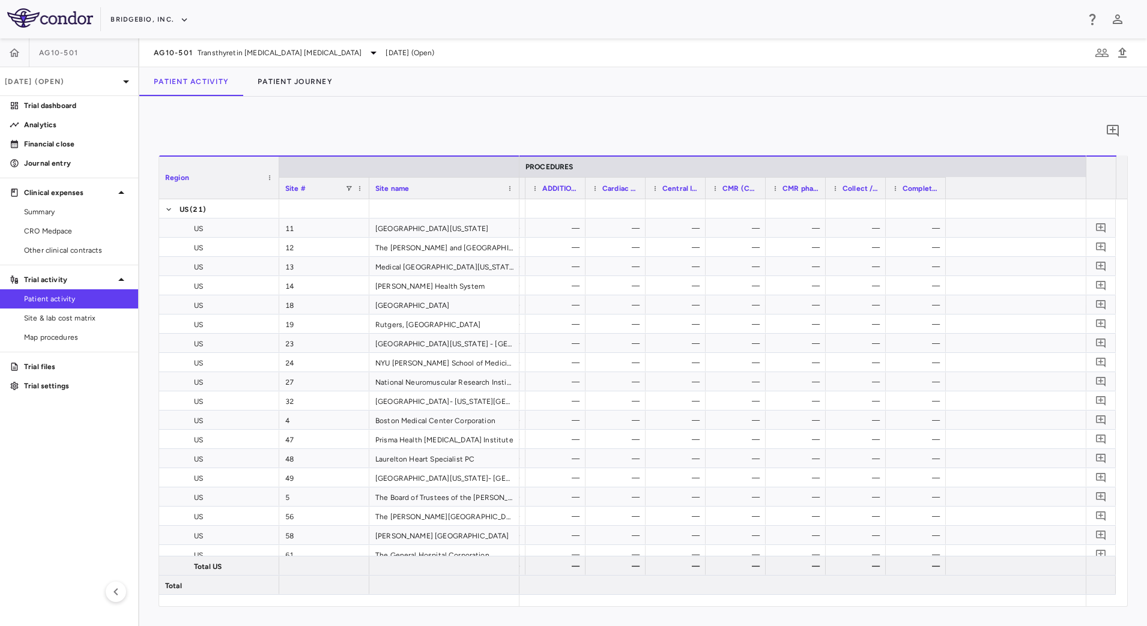
scroll to position [0, 782]
click at [79, 70] on div "[DATE] (Open)" at bounding box center [69, 81] width 138 height 29
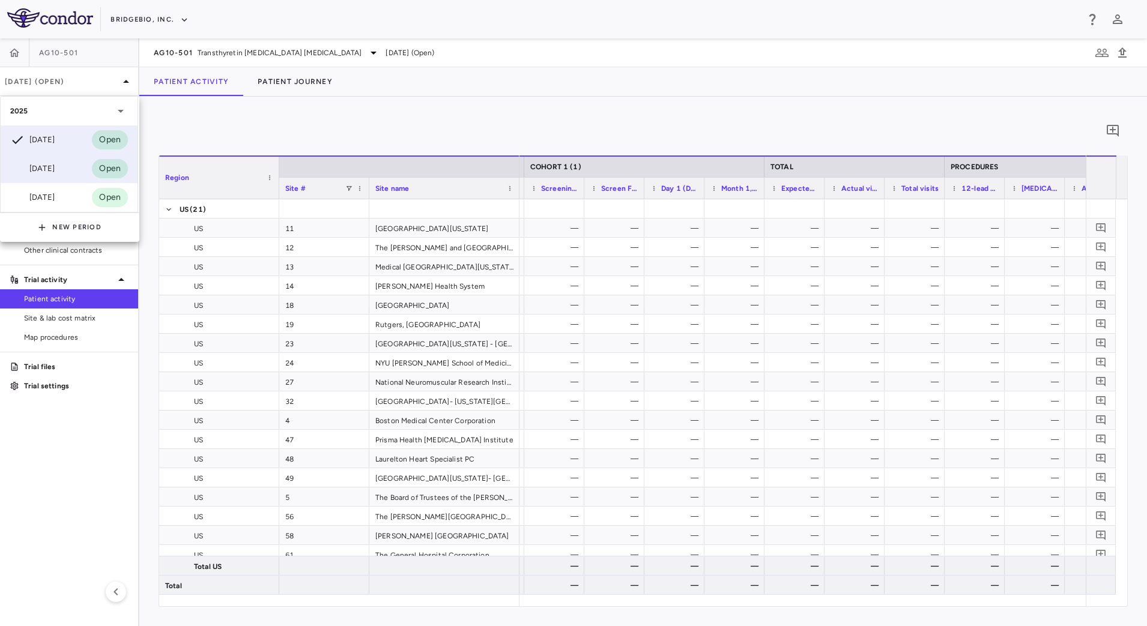
click at [52, 170] on div "[DATE]" at bounding box center [32, 168] width 44 height 14
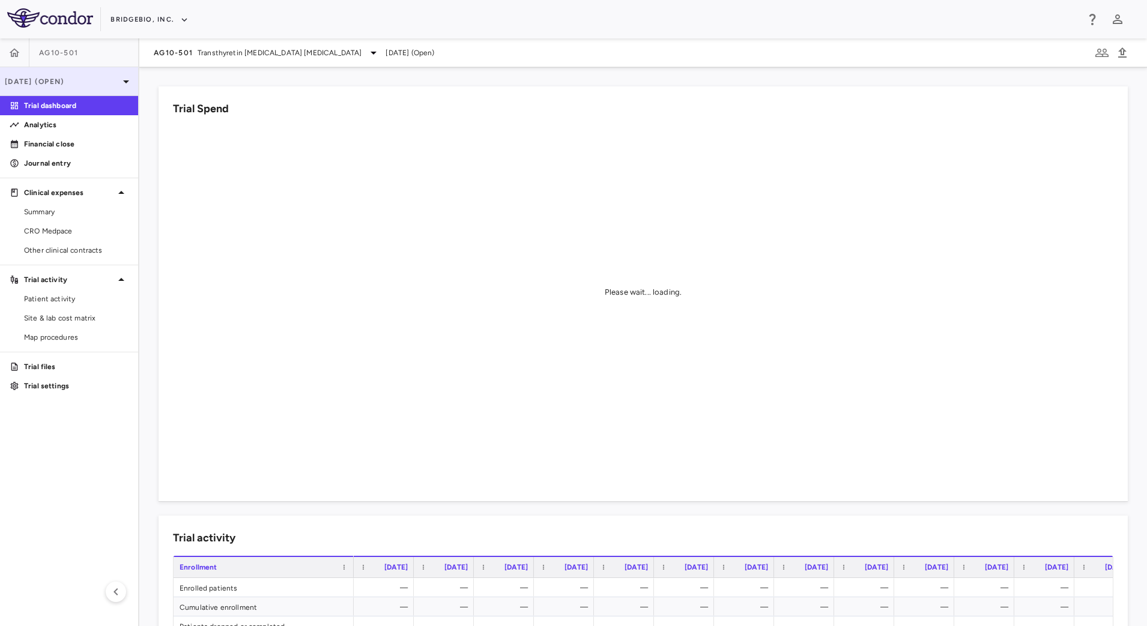
click at [93, 77] on p "[DATE] (Open)" at bounding box center [62, 81] width 114 height 11
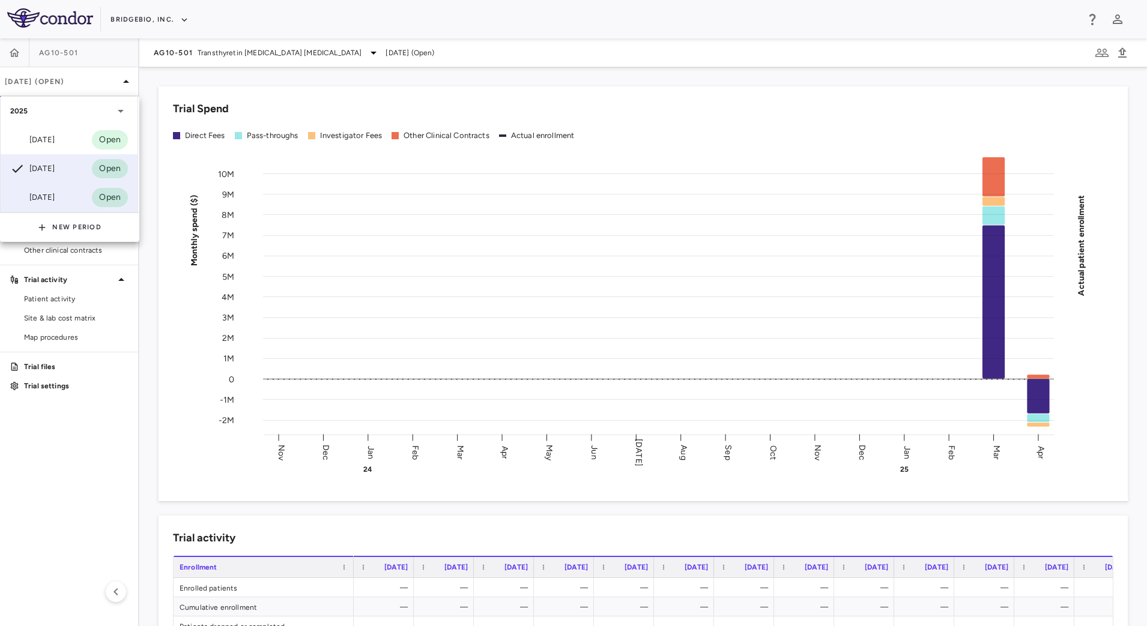
click at [55, 196] on div "[DATE]" at bounding box center [32, 197] width 44 height 14
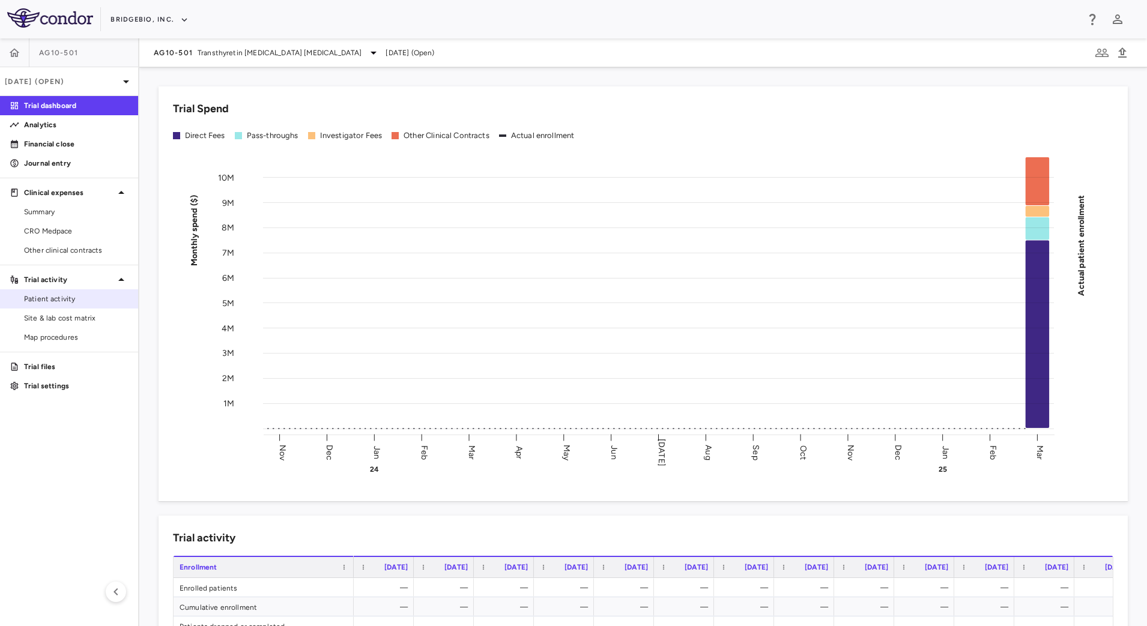
click at [53, 292] on link "Patient activity" at bounding box center [69, 299] width 138 height 18
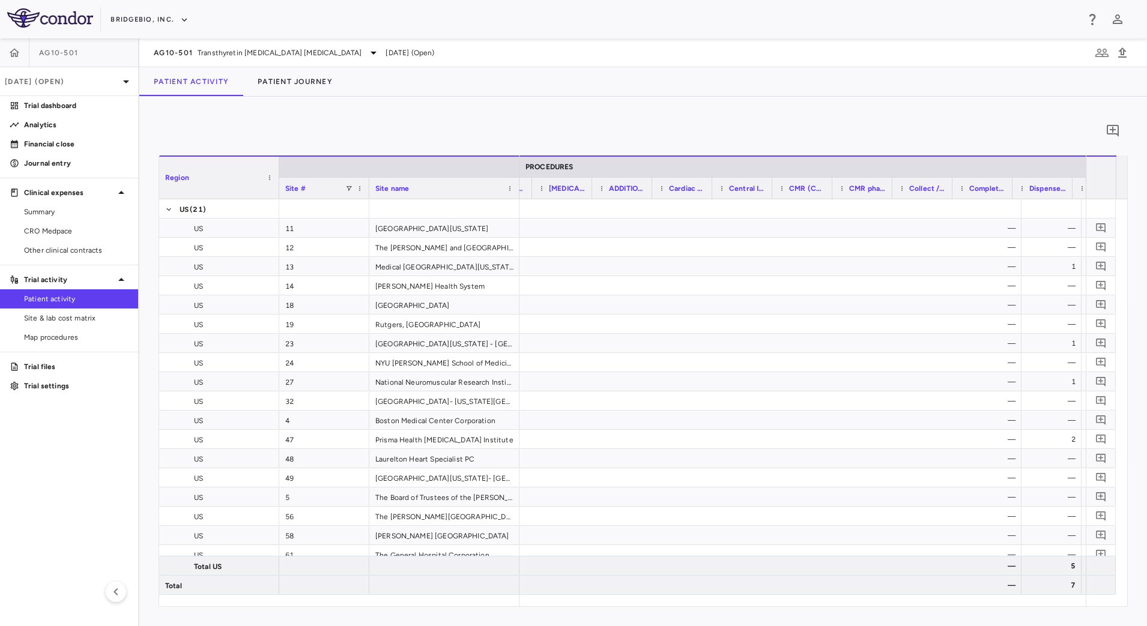
scroll to position [0, 1188]
click at [1127, 56] on icon "button" at bounding box center [1122, 53] width 14 height 14
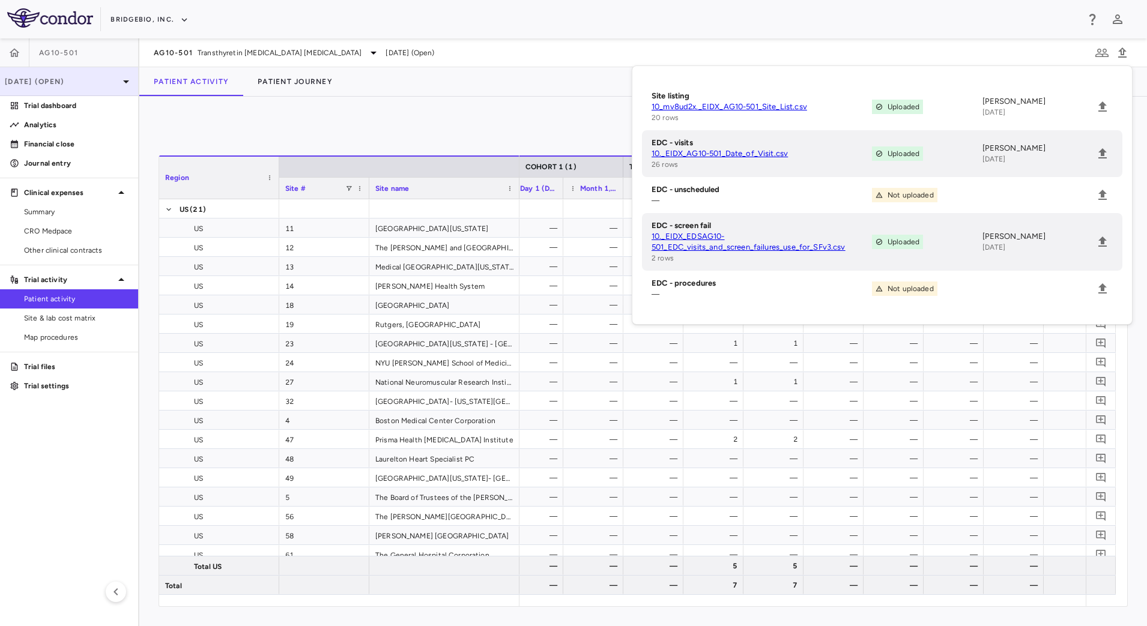
click at [79, 86] on p "[DATE] (Open)" at bounding box center [62, 81] width 114 height 11
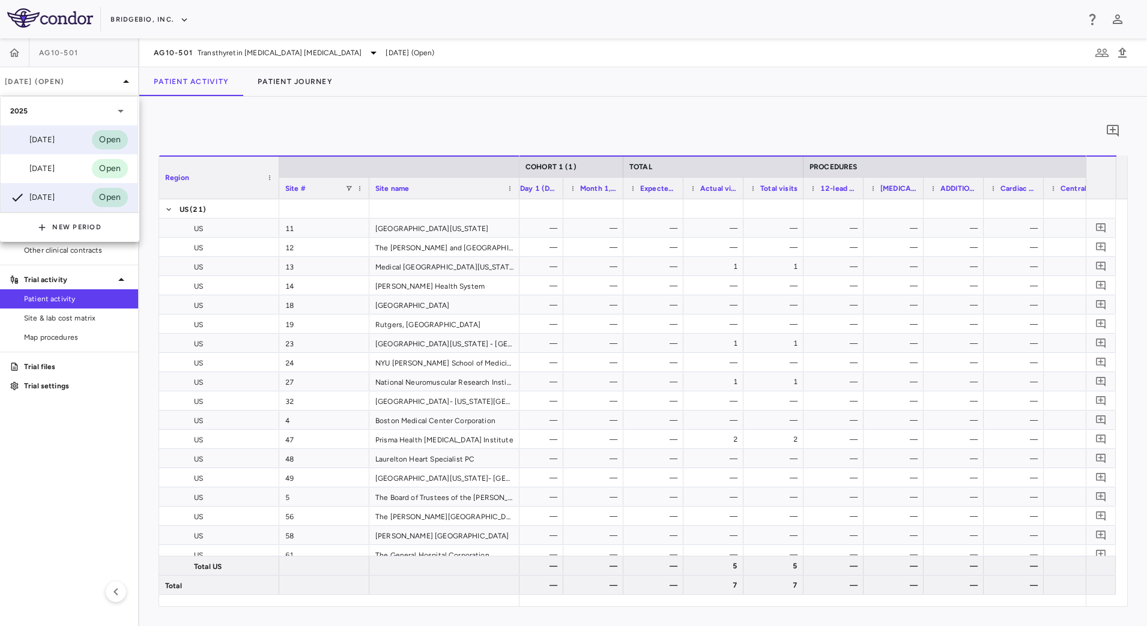
click at [55, 142] on div "[DATE]" at bounding box center [32, 140] width 44 height 14
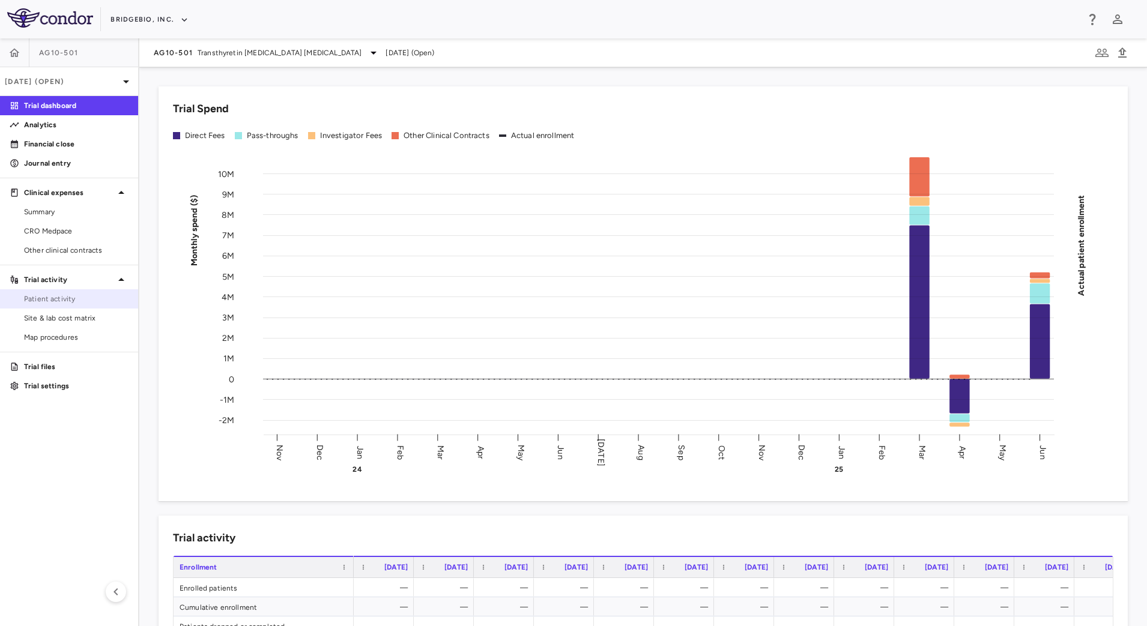
click at [62, 306] on link "Patient activity" at bounding box center [69, 299] width 138 height 18
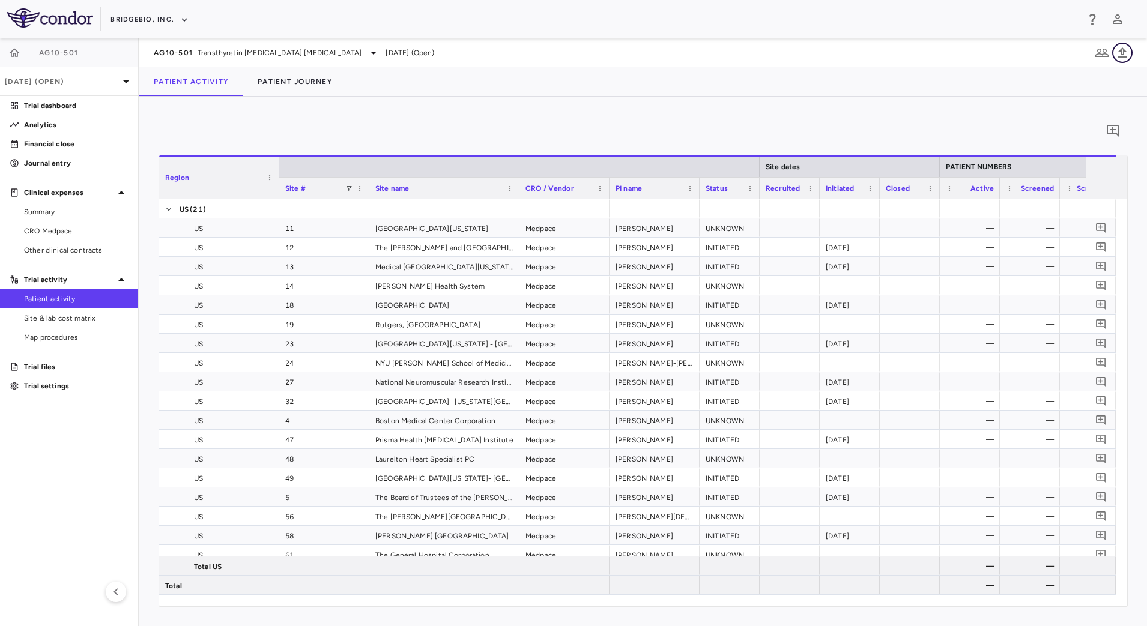
click at [1123, 56] on icon "button" at bounding box center [1122, 52] width 8 height 10
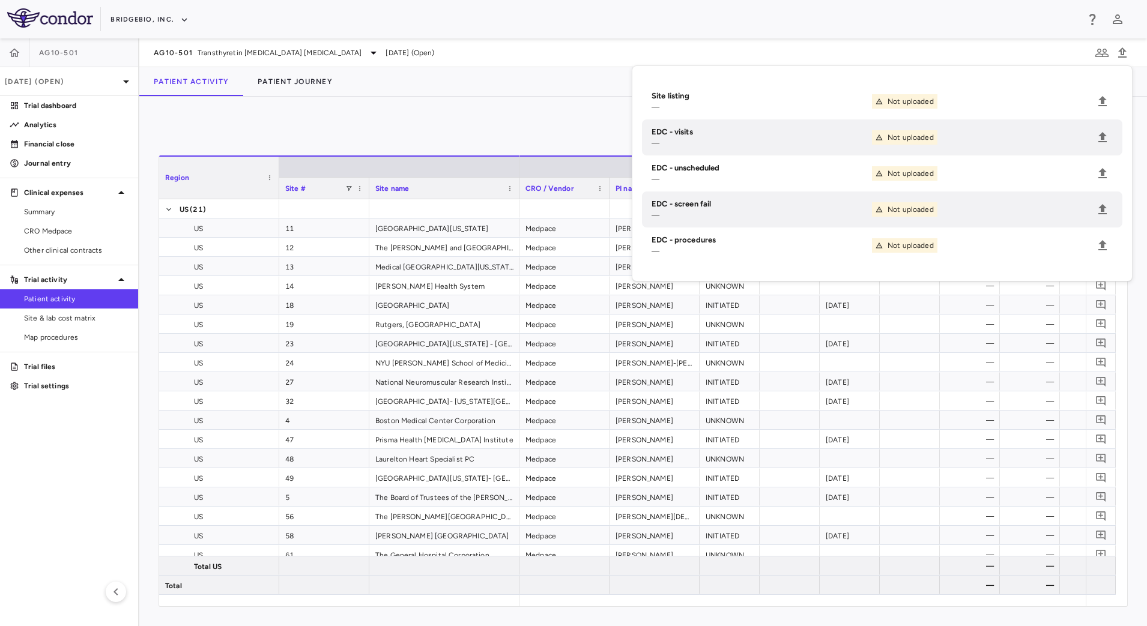
click at [502, 94] on div "Patient Activity Patient Journey" at bounding box center [642, 81] width 1007 height 29
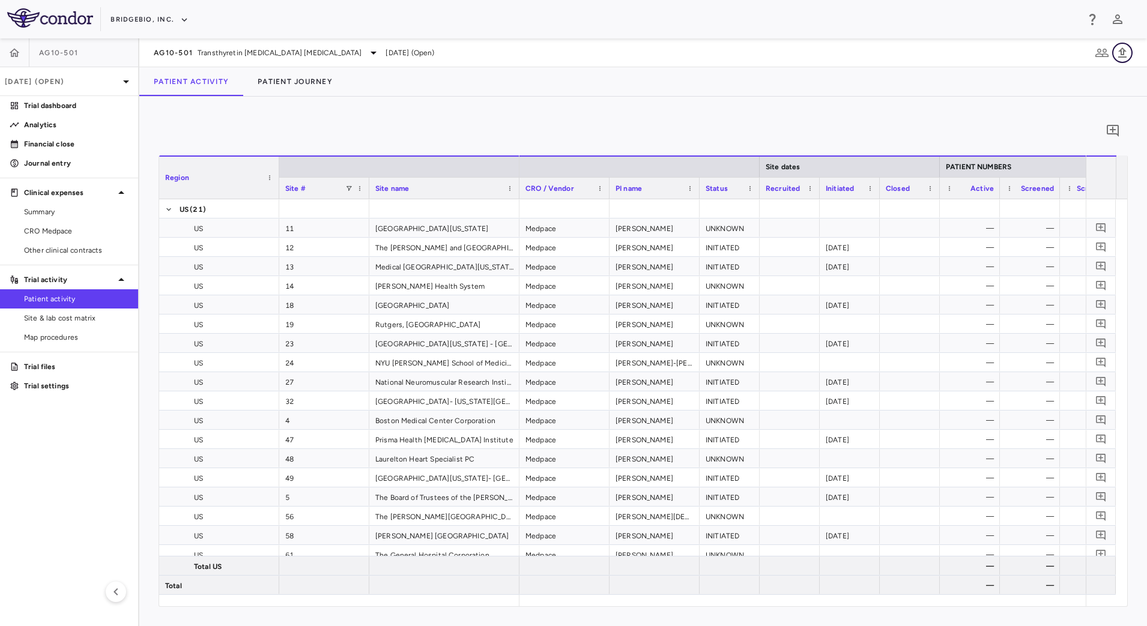
click at [1123, 55] on icon "button" at bounding box center [1122, 52] width 8 height 10
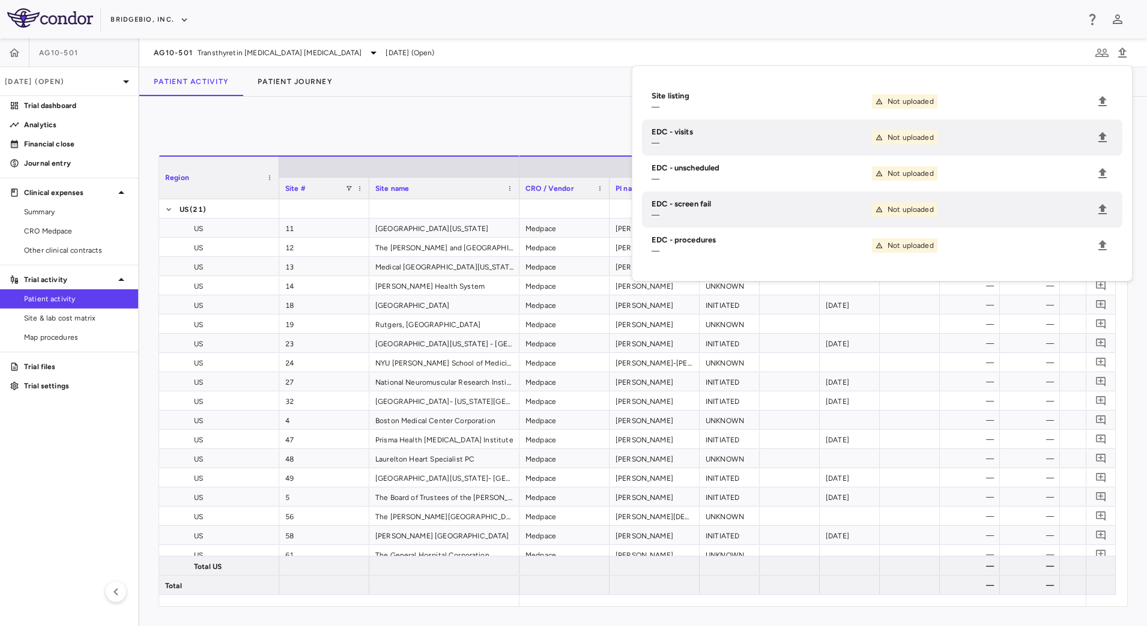
click at [537, 87] on div "Patient Activity Patient Journey" at bounding box center [642, 81] width 1007 height 29
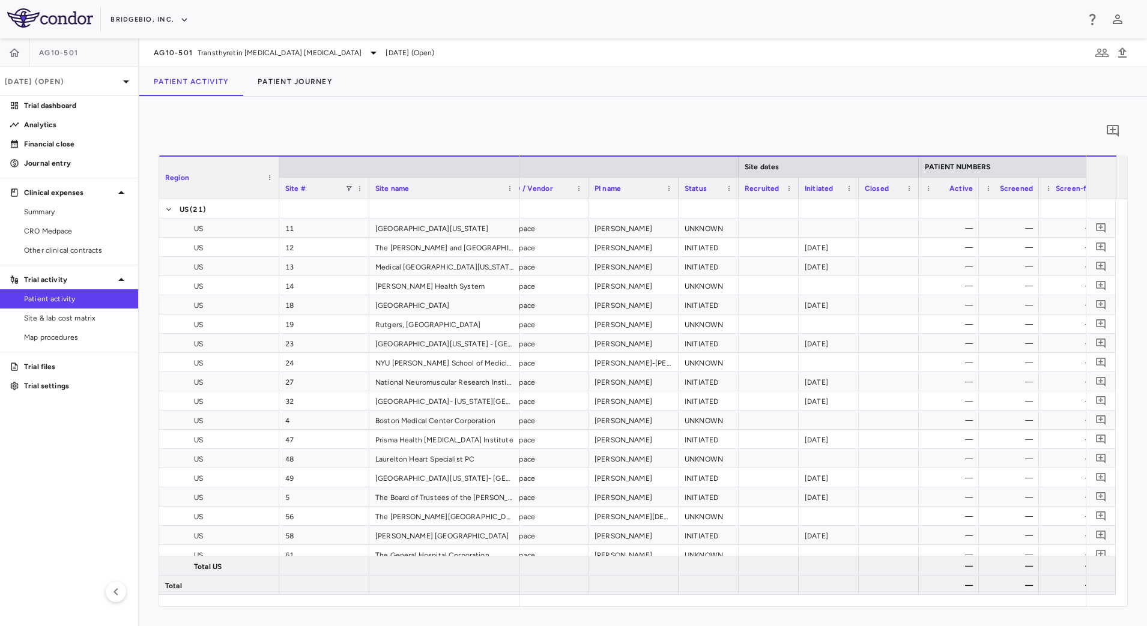
scroll to position [0, 63]
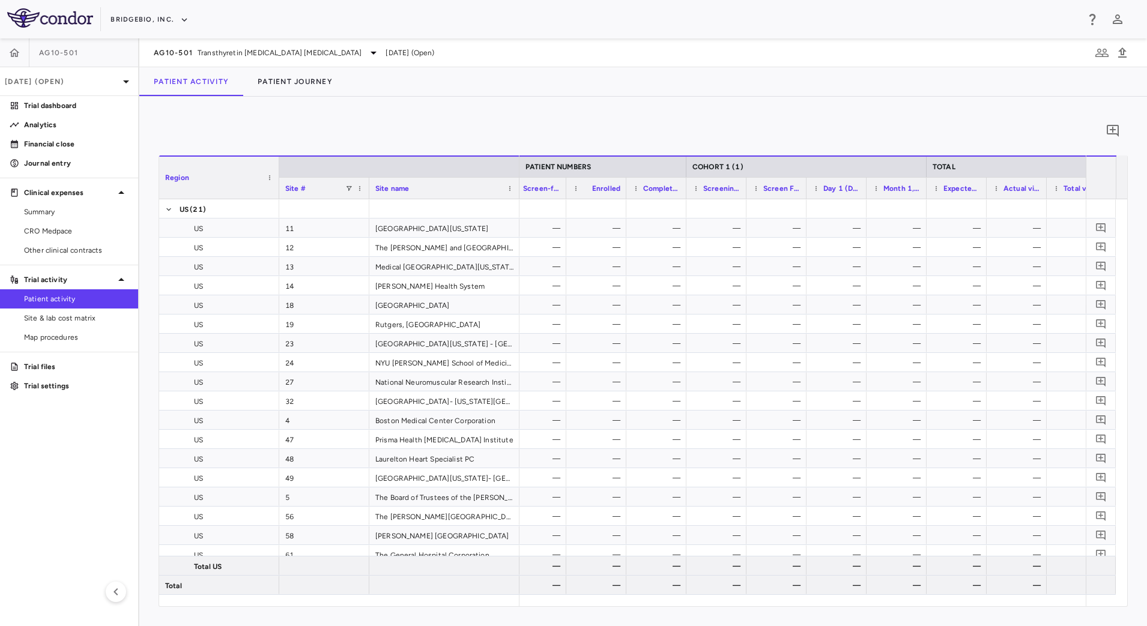
drag, startPoint x: 52, startPoint y: 314, endPoint x: 458, endPoint y: 215, distance: 418.3
click at [52, 314] on span "Site & lab cost matrix" at bounding box center [76, 318] width 104 height 11
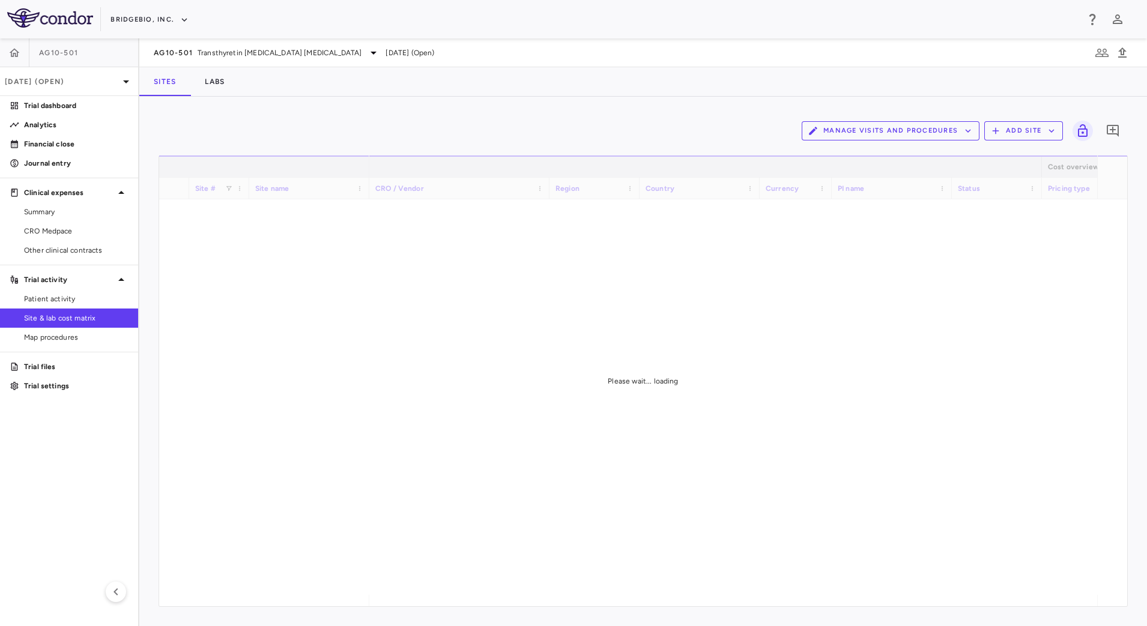
click at [965, 132] on icon "button" at bounding box center [967, 130] width 11 height 11
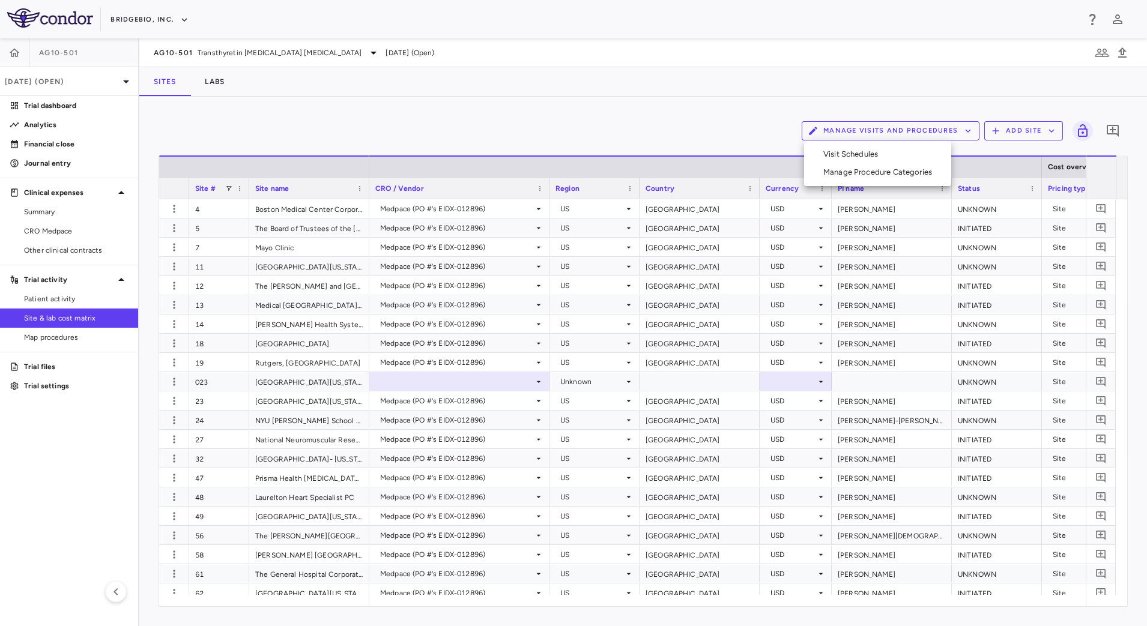
click at [868, 159] on li "Visit Schedules" at bounding box center [877, 154] width 128 height 18
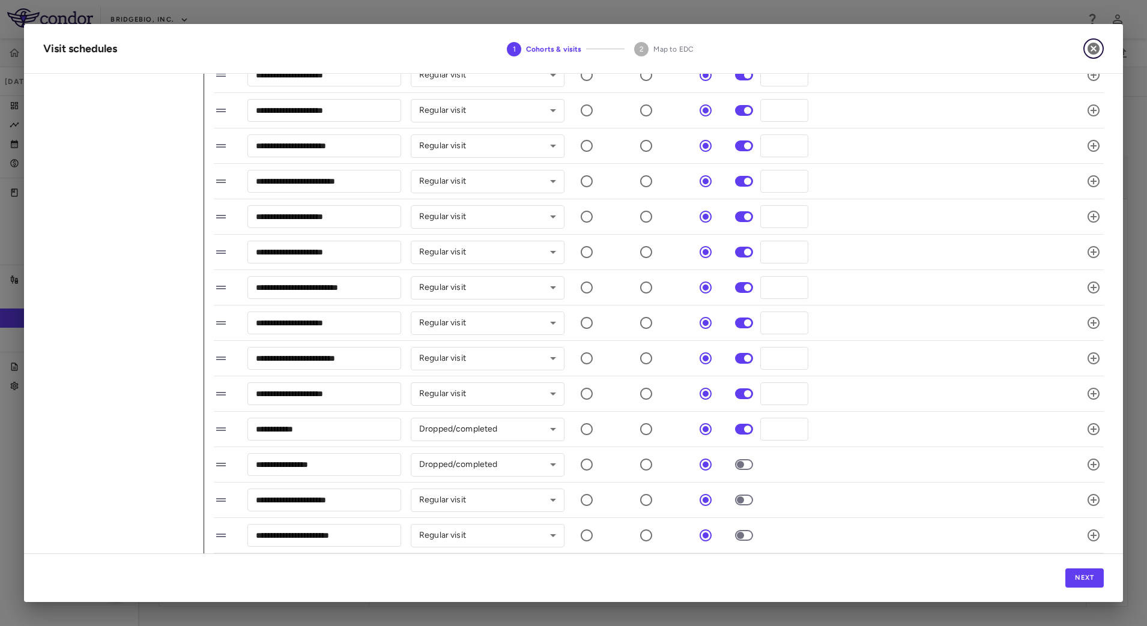
click at [1094, 43] on icon "button" at bounding box center [1093, 49] width 12 height 12
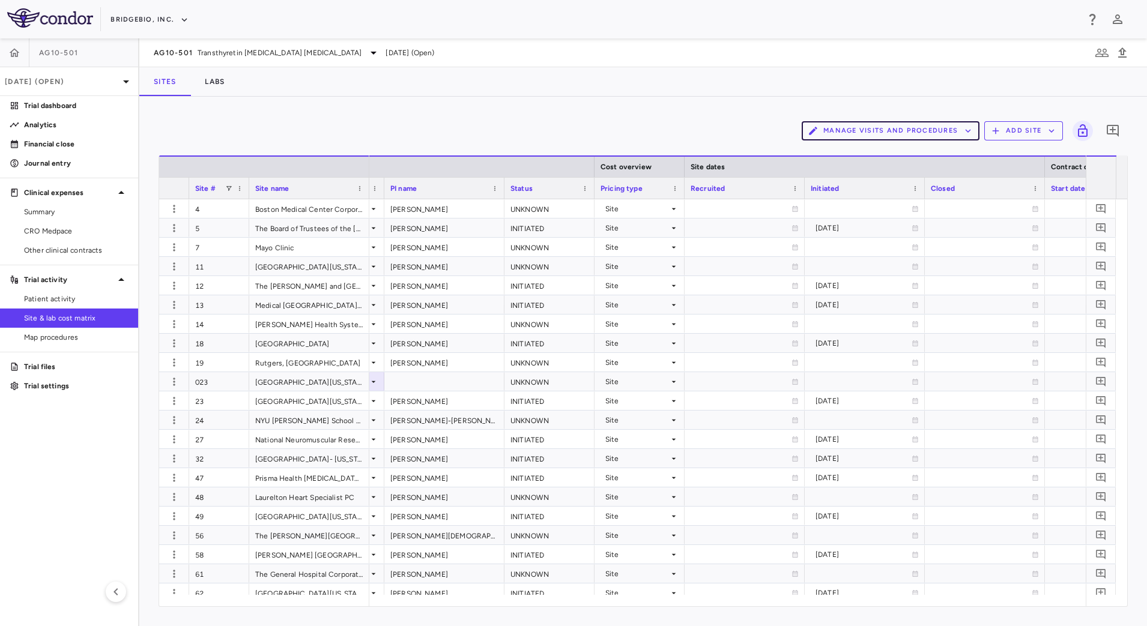
scroll to position [0, 602]
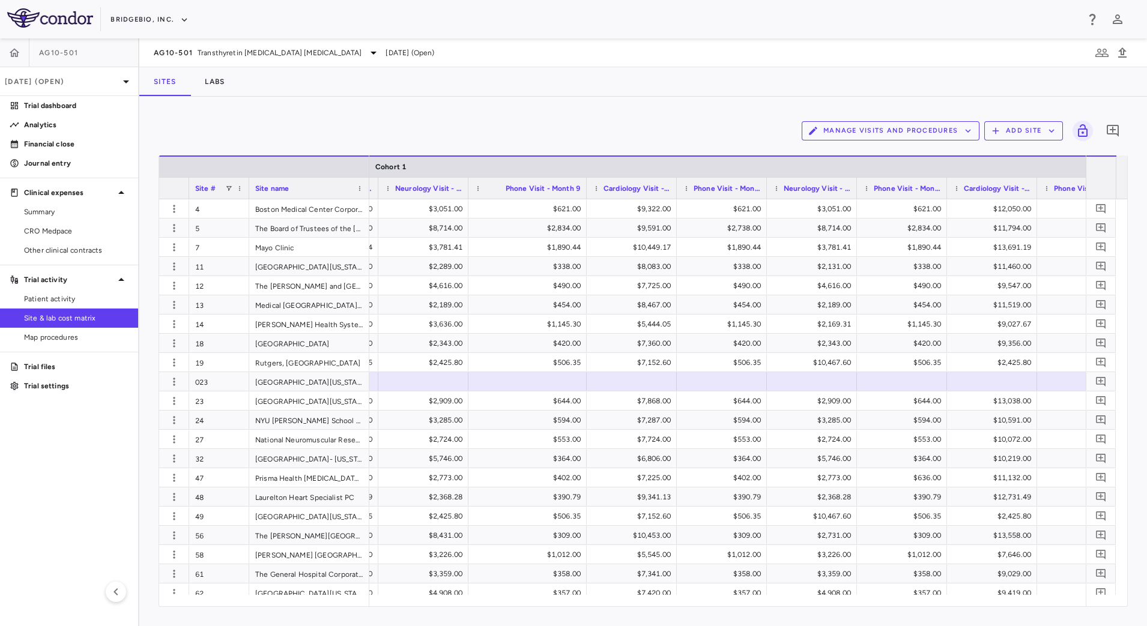
drag, startPoint x: 556, startPoint y: 182, endPoint x: 585, endPoint y: 196, distance: 31.2
click at [585, 196] on div at bounding box center [586, 188] width 5 height 21
click at [61, 113] on link "Trial dashboard" at bounding box center [69, 106] width 138 height 18
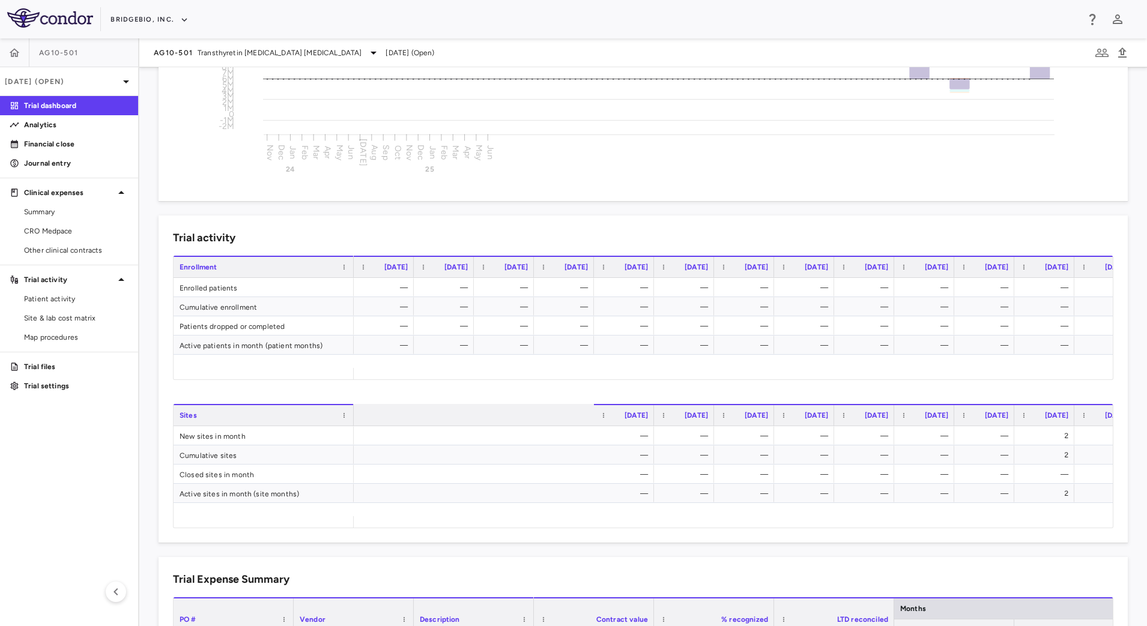
scroll to position [0, 513]
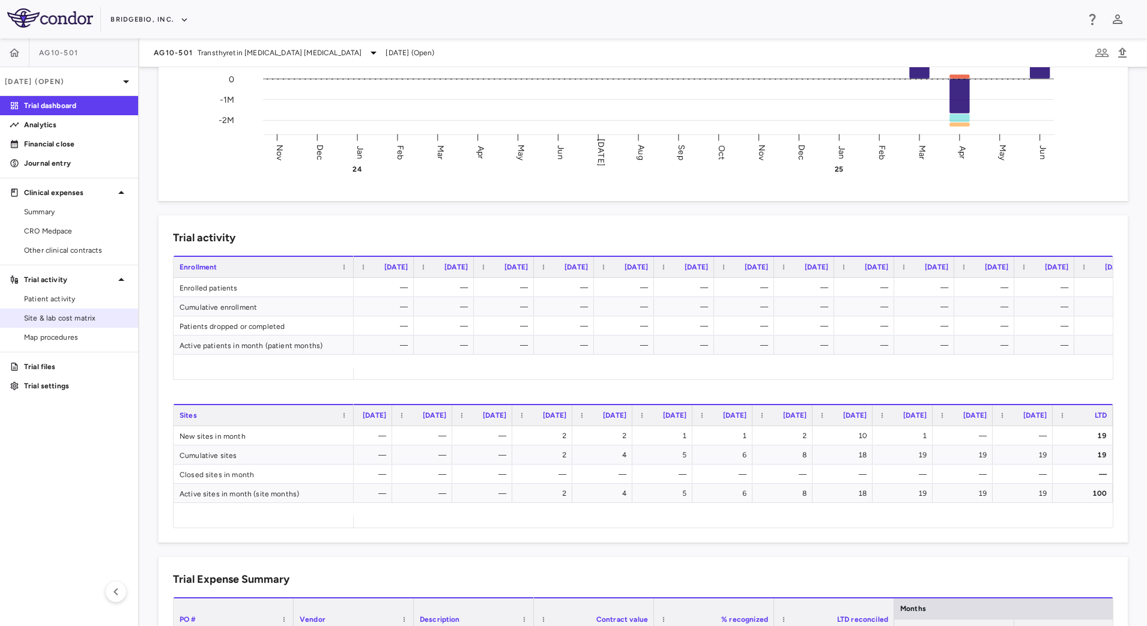
drag, startPoint x: 64, startPoint y: 319, endPoint x: 77, endPoint y: 323, distance: 13.7
click at [64, 319] on span "Site & lab cost matrix" at bounding box center [76, 318] width 104 height 11
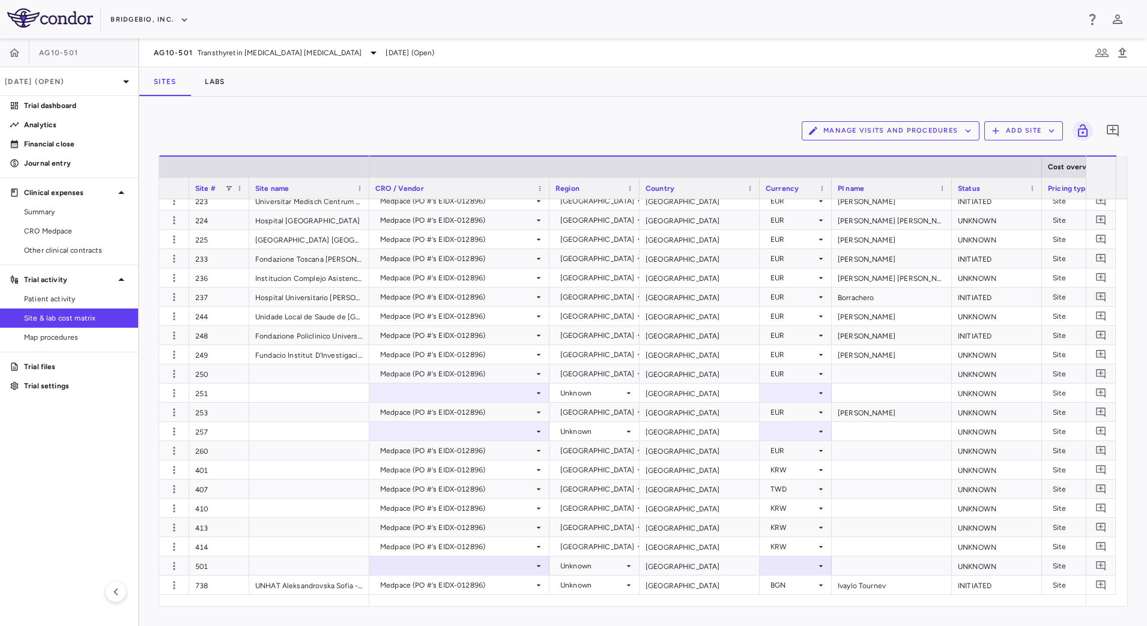
scroll to position [0, 216]
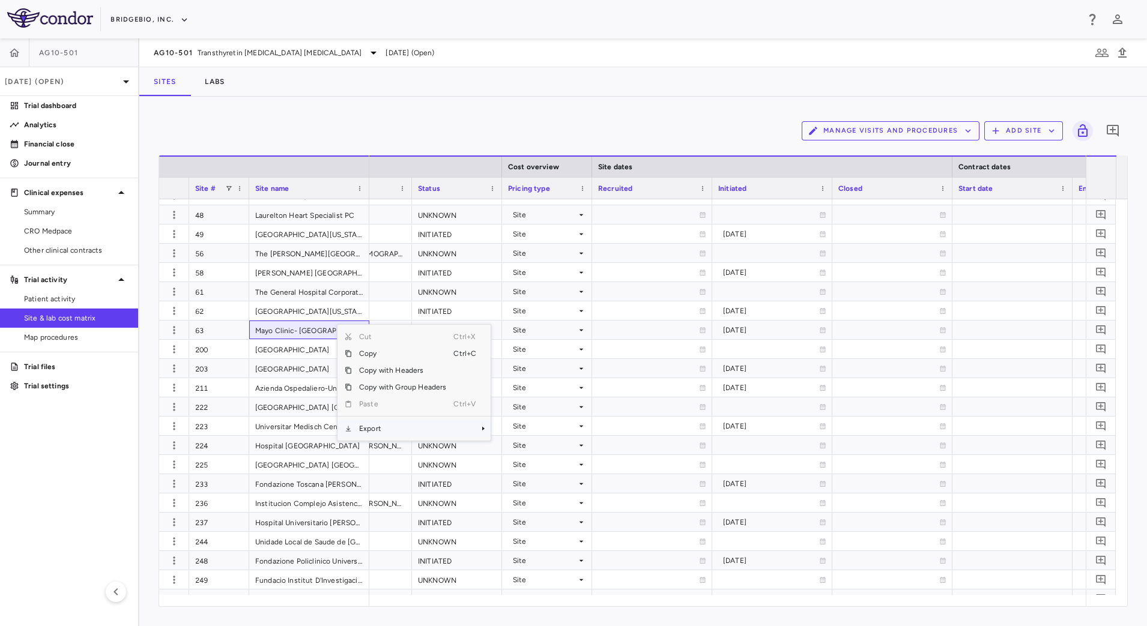
click at [397, 431] on span "Export" at bounding box center [402, 428] width 101 height 17
click at [528, 433] on span "CSV Export" at bounding box center [530, 432] width 56 height 17
drag, startPoint x: 625, startPoint y: 31, endPoint x: 622, endPoint y: 20, distance: 11.8
click at [625, 31] on div "BridgeBio, Inc." at bounding box center [573, 19] width 1147 height 38
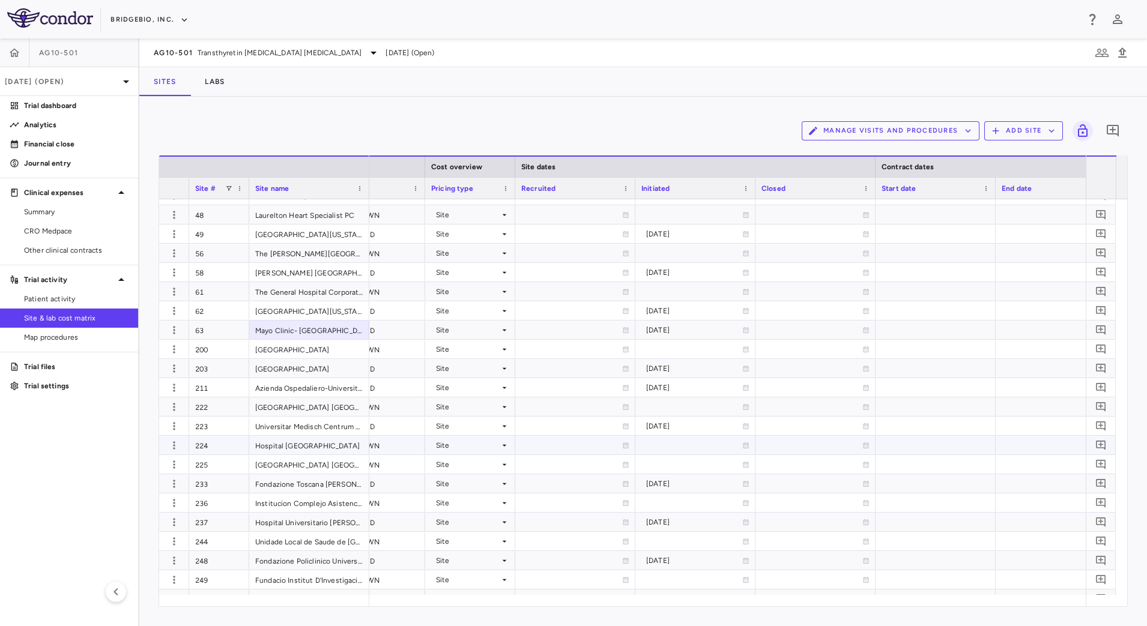
scroll to position [0, 0]
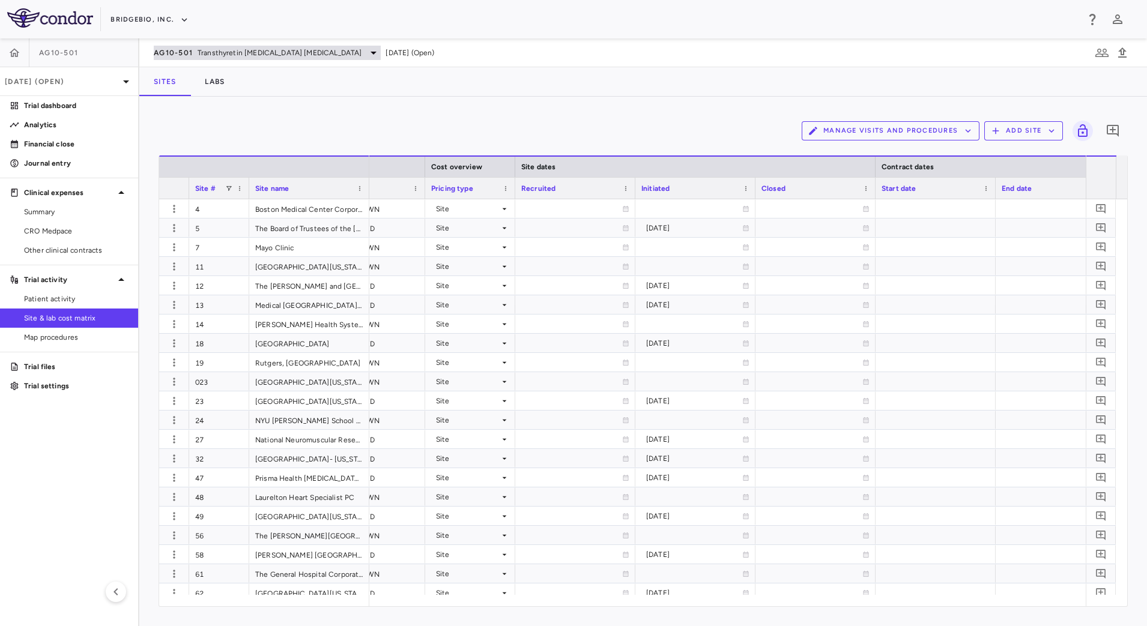
click at [216, 56] on span "Transthyretin [MEDICAL_DATA] [MEDICAL_DATA]" at bounding box center [280, 52] width 164 height 11
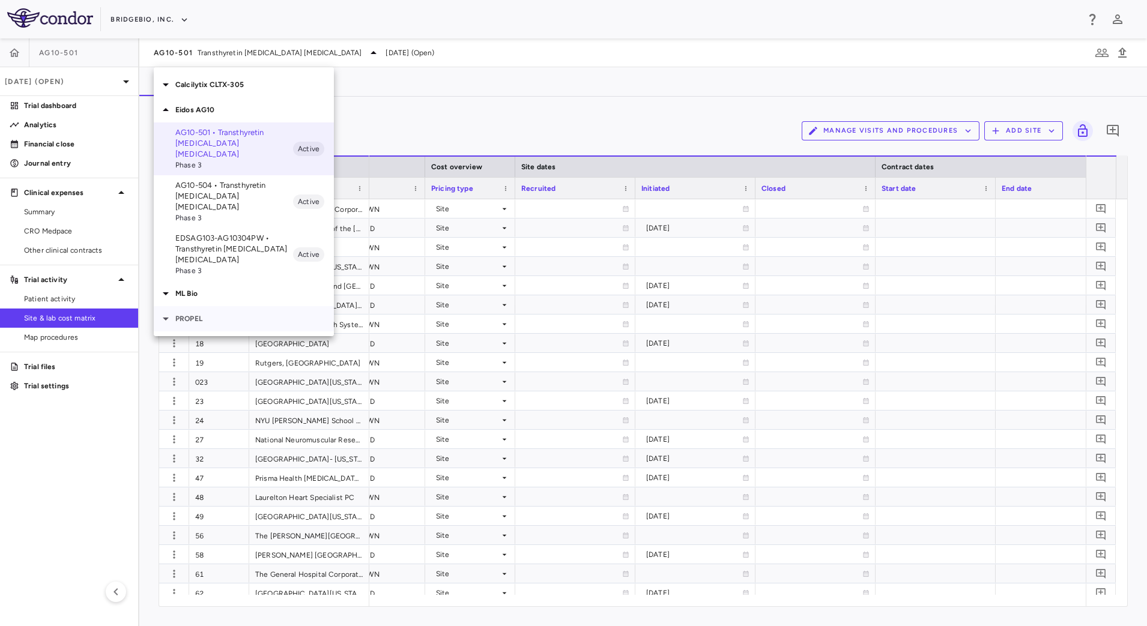
drag, startPoint x: 163, startPoint y: 298, endPoint x: 170, endPoint y: 303, distance: 9.2
click at [163, 312] on icon at bounding box center [165, 319] width 14 height 14
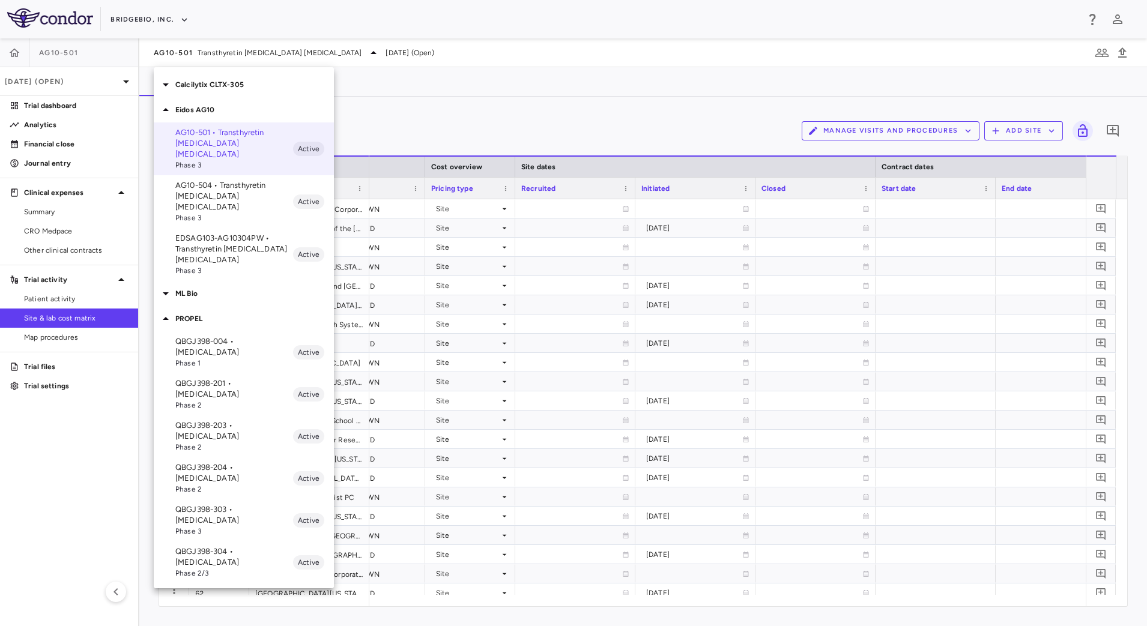
click at [220, 336] on p "QBGJ398-004 • [MEDICAL_DATA]" at bounding box center [234, 347] width 118 height 22
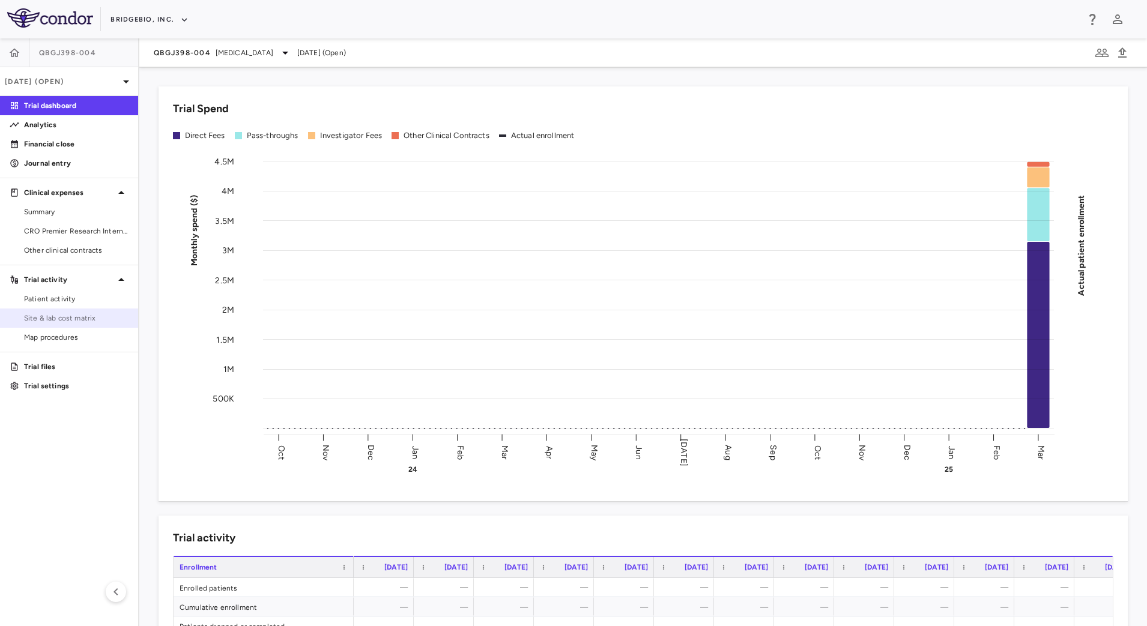
drag, startPoint x: 68, startPoint y: 317, endPoint x: 130, endPoint y: 313, distance: 62.0
click at [70, 318] on span "Site & lab cost matrix" at bounding box center [76, 318] width 104 height 11
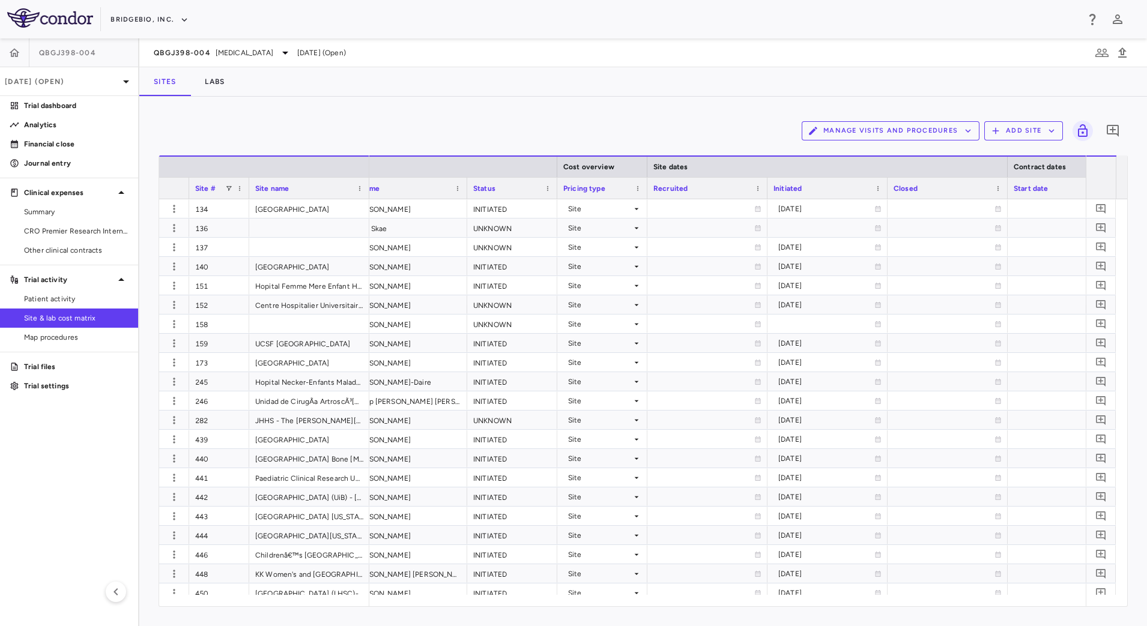
scroll to position [0, 785]
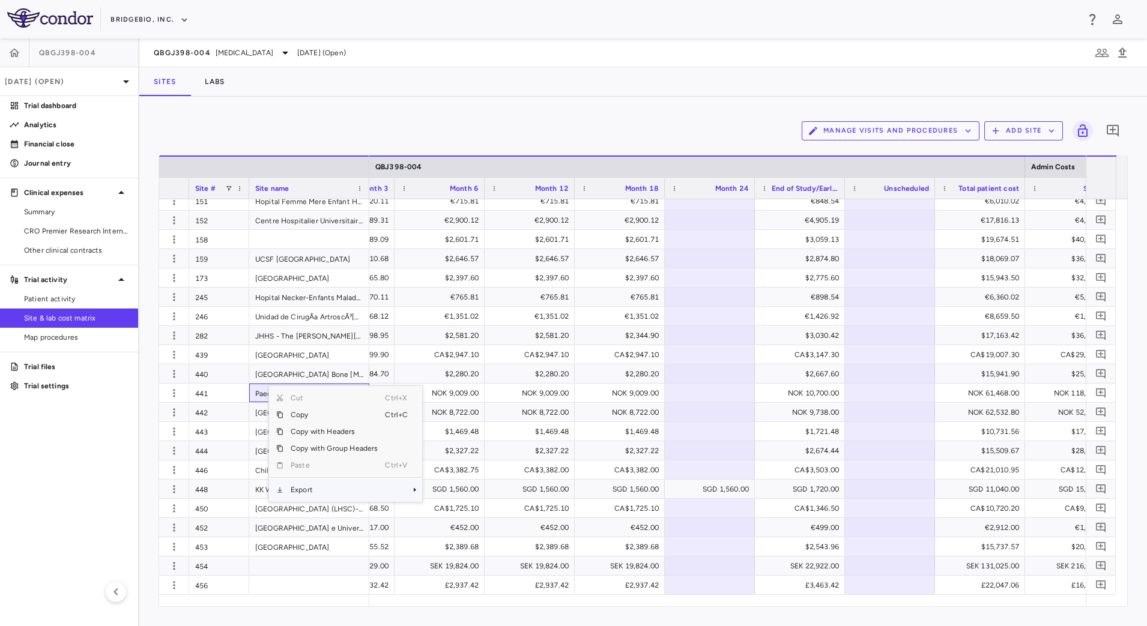
click at [321, 487] on span "Export" at bounding box center [333, 489] width 101 height 17
click at [460, 493] on span "CSV Export" at bounding box center [462, 494] width 56 height 17
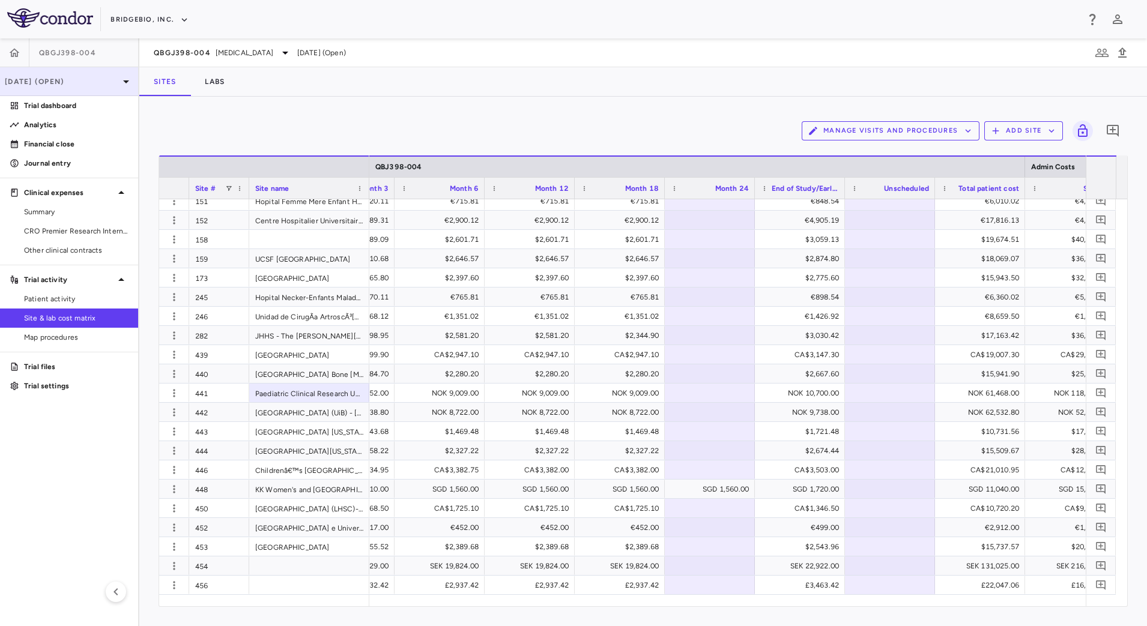
click at [74, 77] on p "[DATE] (Open)" at bounding box center [62, 81] width 114 height 11
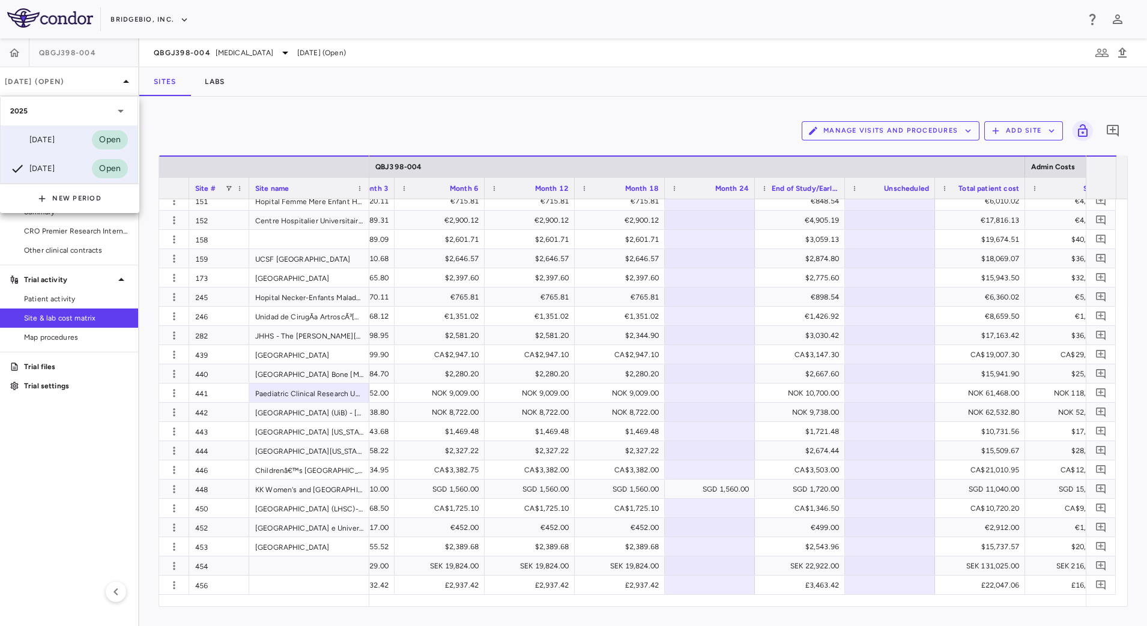
click at [55, 140] on div "[DATE]" at bounding box center [32, 140] width 44 height 14
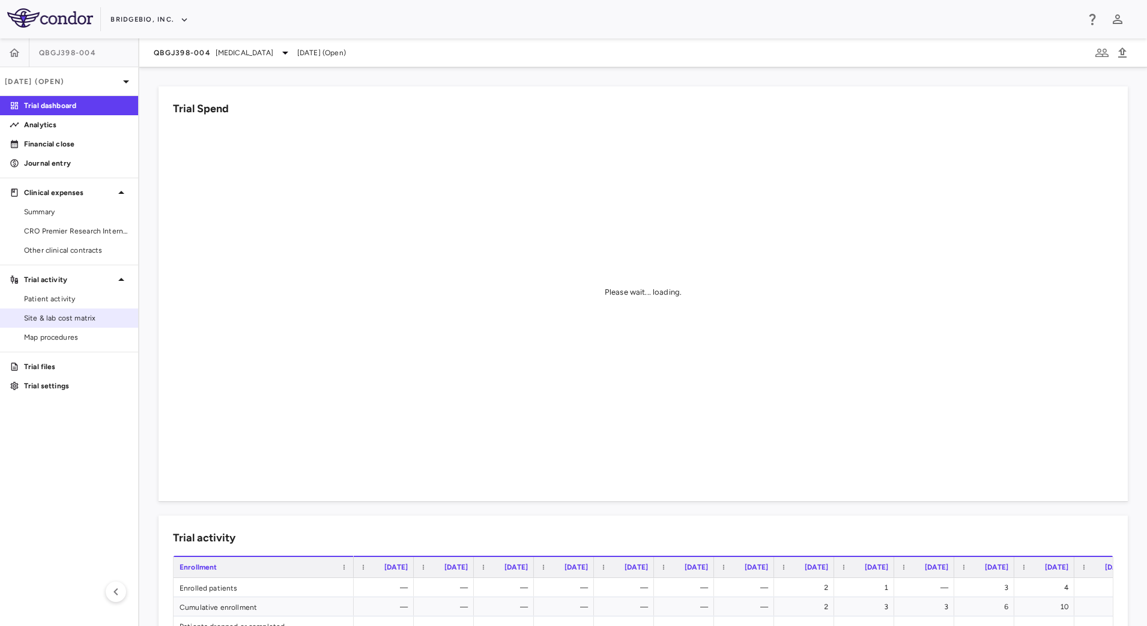
drag, startPoint x: 54, startPoint y: 315, endPoint x: 67, endPoint y: 313, distance: 12.7
click at [54, 315] on span "Site & lab cost matrix" at bounding box center [76, 318] width 104 height 11
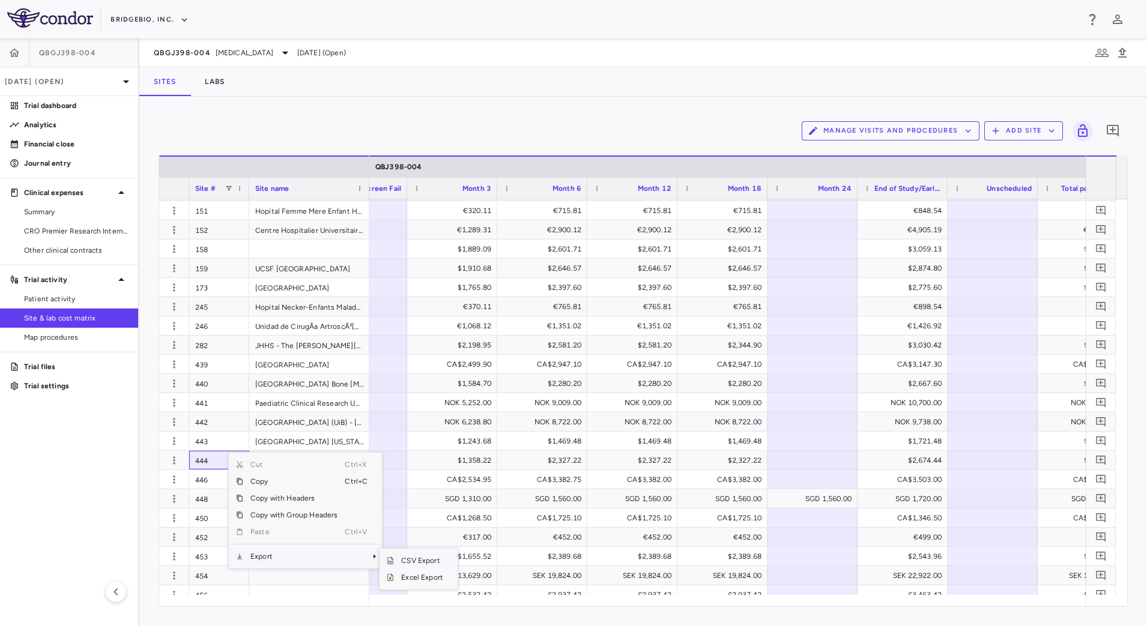
click at [454, 559] on span "SubMenu" at bounding box center [456, 560] width 4 height 17
